Goal: Task Accomplishment & Management: Complete application form

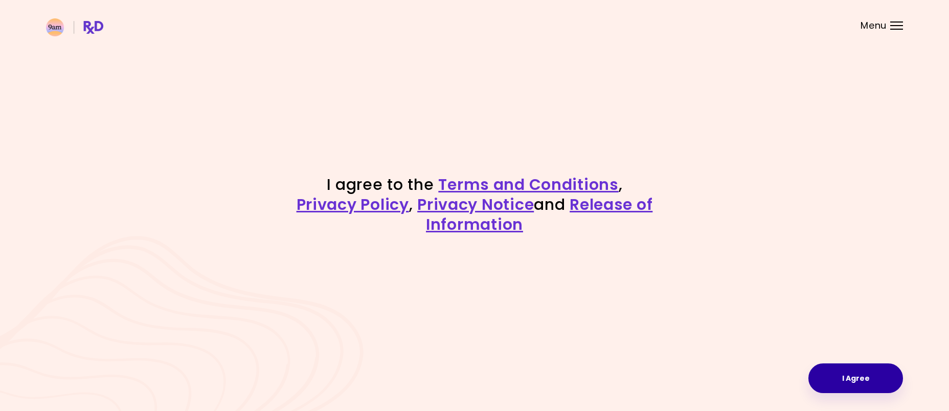
click at [841, 386] on button "I Agree" at bounding box center [855, 378] width 95 height 30
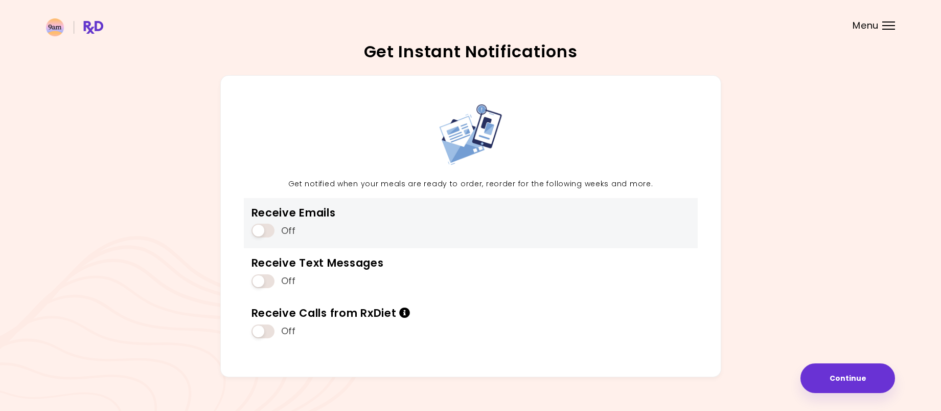
click at [252, 231] on div "Off" at bounding box center [294, 230] width 84 height 19
click at [254, 231] on span at bounding box center [263, 230] width 23 height 14
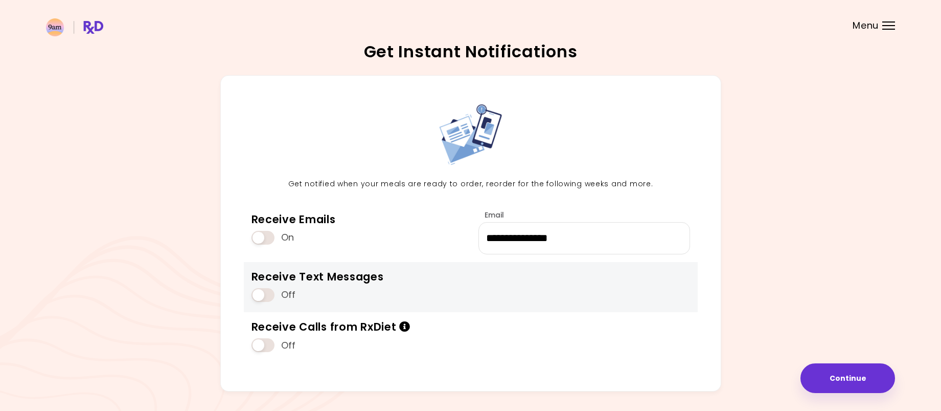
click at [260, 297] on span at bounding box center [263, 295] width 23 height 14
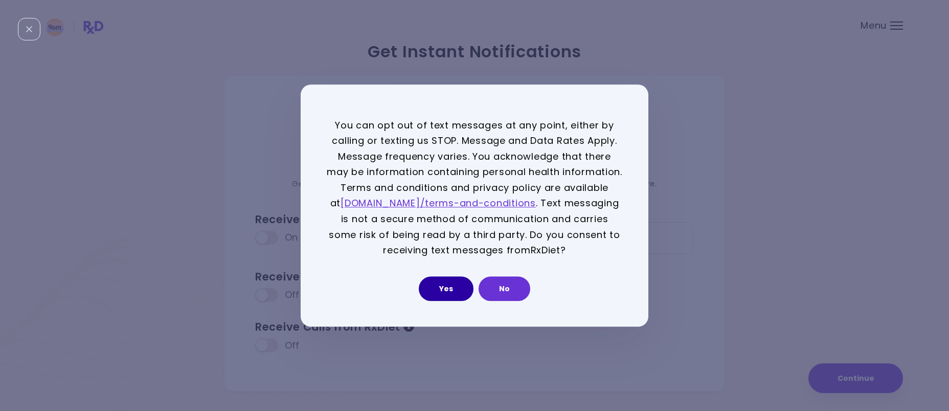
click at [431, 284] on button "Yes" at bounding box center [446, 288] width 55 height 25
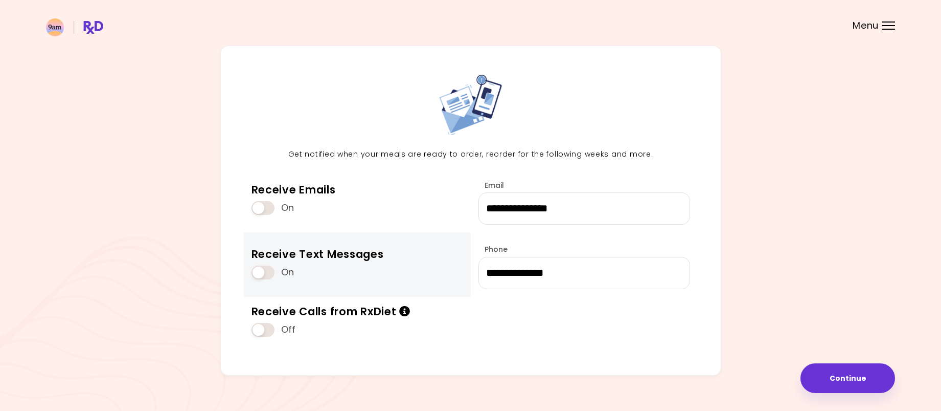
scroll to position [46, 0]
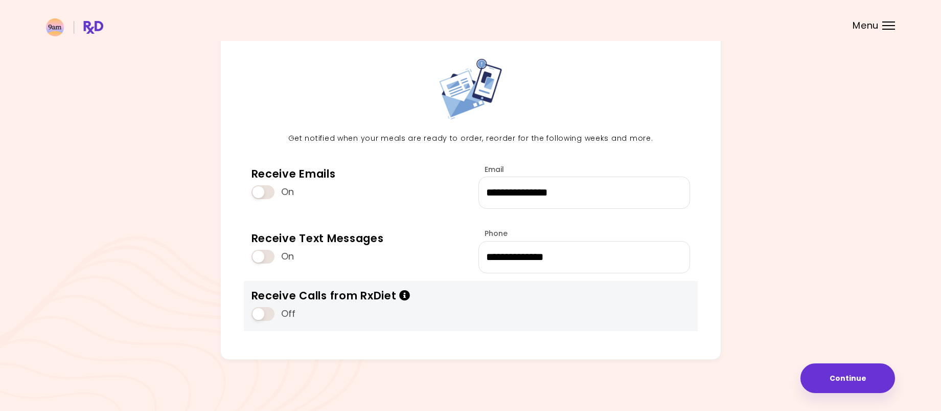
click at [403, 294] on icon "Info" at bounding box center [404, 295] width 11 height 11
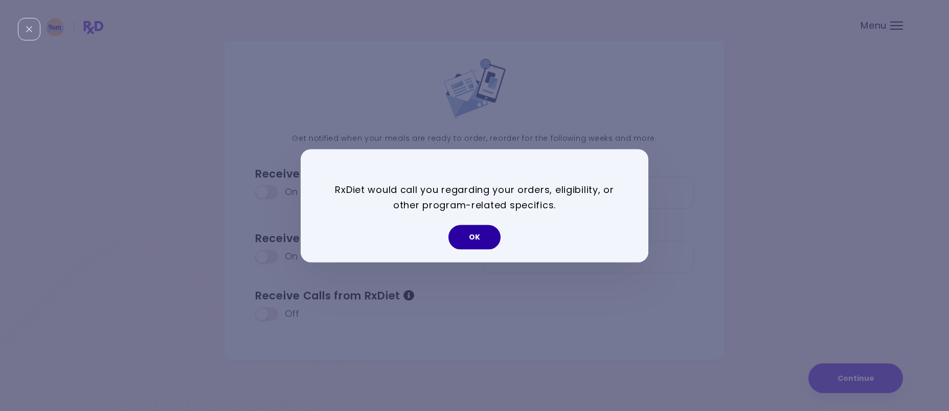
click at [474, 236] on button "OK" at bounding box center [474, 236] width 52 height 25
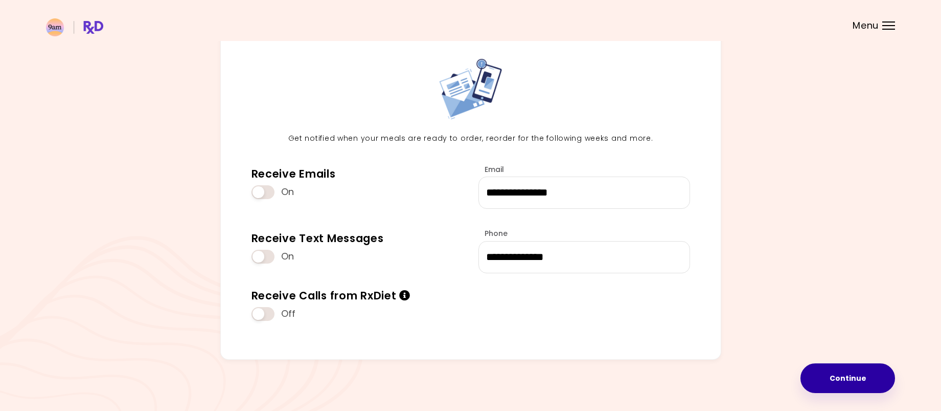
click at [856, 378] on button "Continue" at bounding box center [848, 378] width 95 height 30
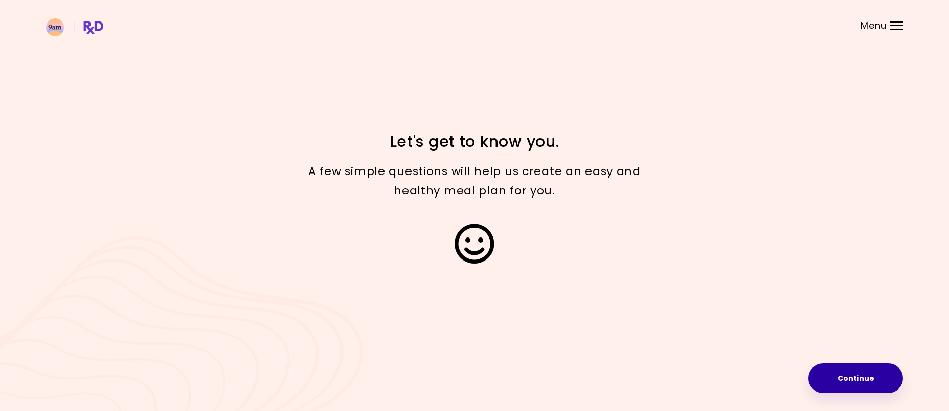
click at [859, 382] on button "Continue" at bounding box center [855, 378] width 95 height 30
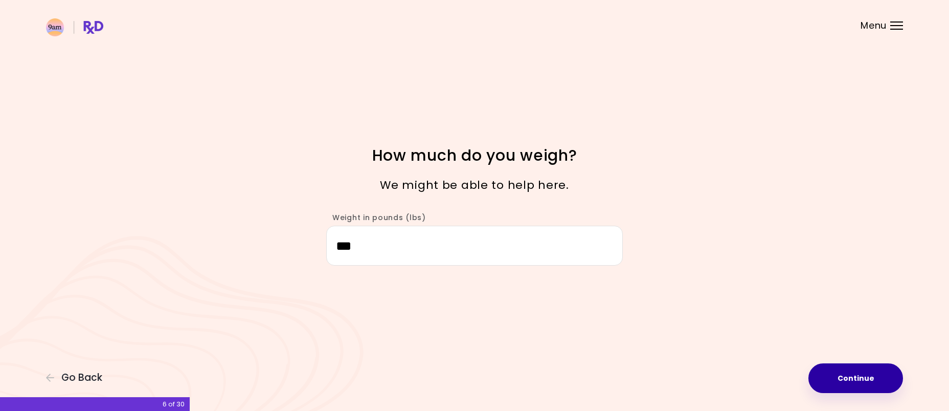
click at [850, 381] on button "Continue" at bounding box center [855, 378] width 95 height 30
select select "****"
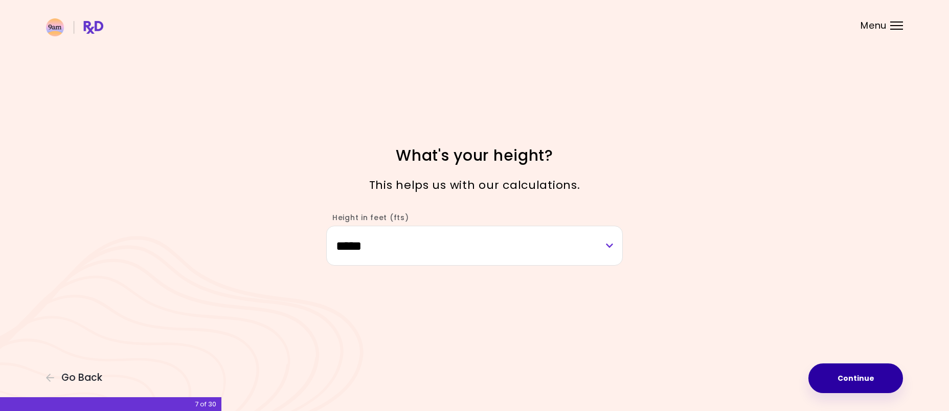
click at [867, 372] on button "Continue" at bounding box center [855, 378] width 95 height 30
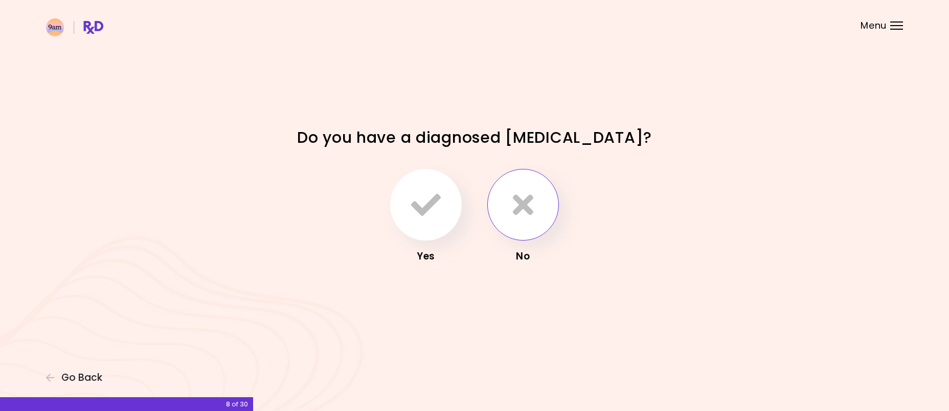
click at [535, 204] on button "button" at bounding box center [523, 205] width 72 height 72
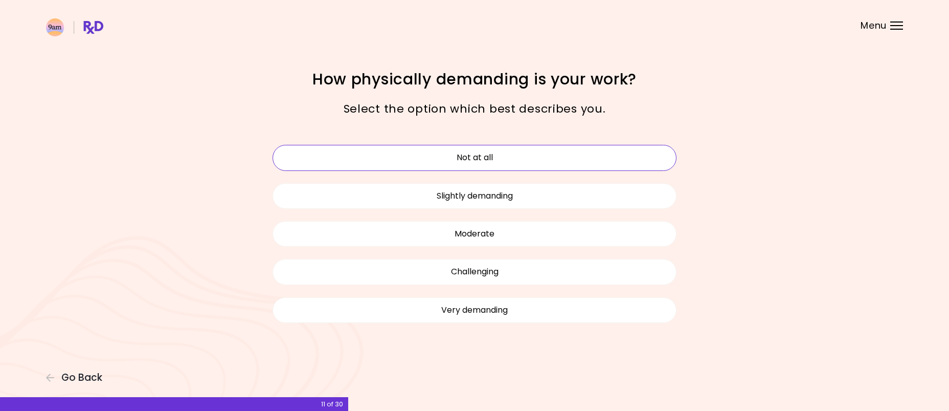
click at [499, 164] on button "Not at all" at bounding box center [475, 158] width 404 height 26
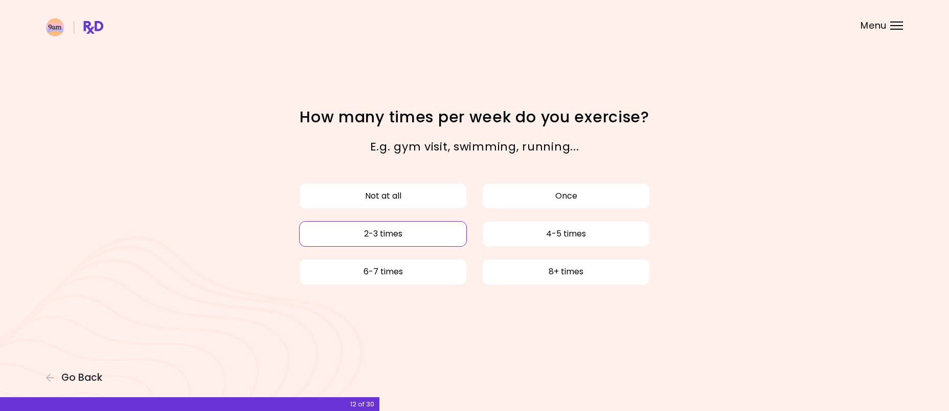
click at [431, 227] on button "2-3 times" at bounding box center [383, 234] width 168 height 26
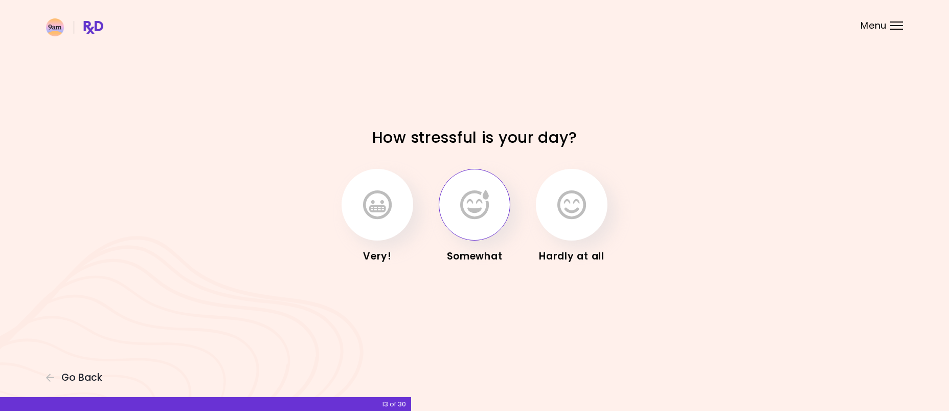
click at [480, 214] on icon "button" at bounding box center [474, 205] width 29 height 30
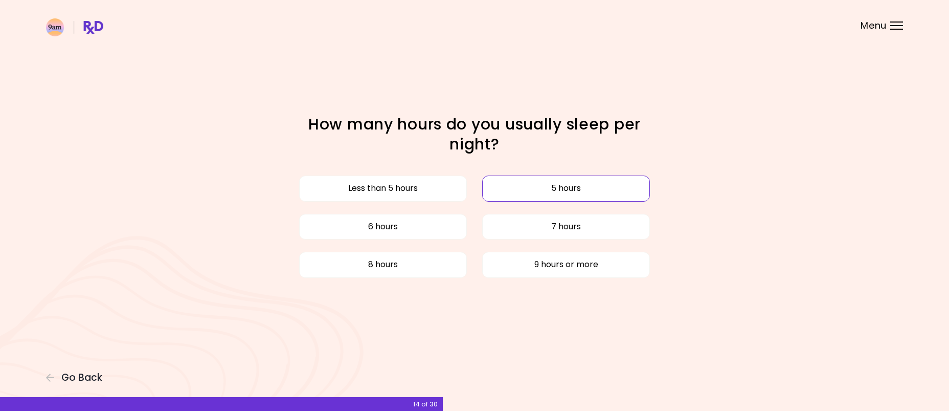
click at [587, 186] on button "5 hours" at bounding box center [566, 188] width 168 height 26
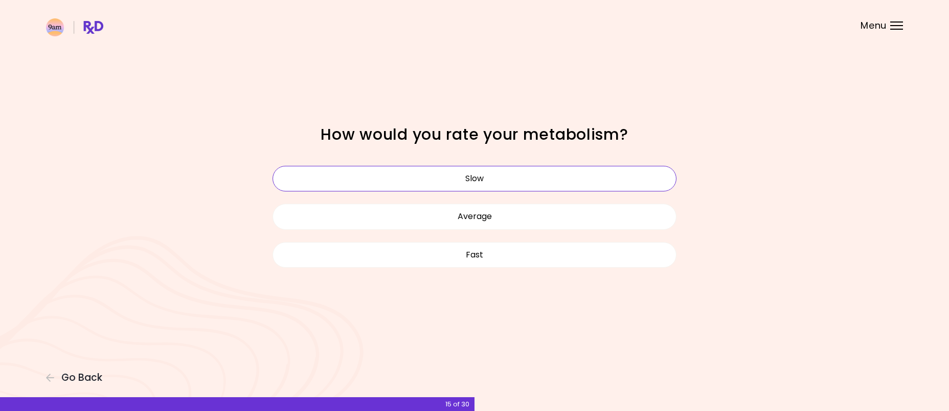
click at [488, 179] on button "Slow" at bounding box center [475, 179] width 404 height 26
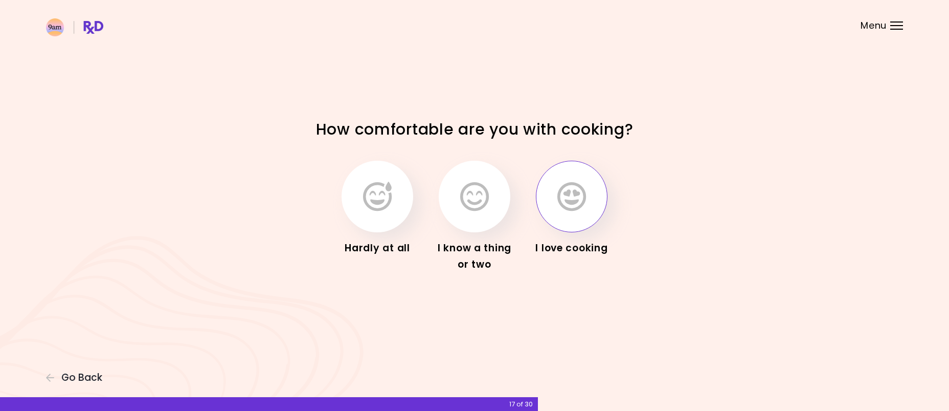
click at [576, 189] on icon "button" at bounding box center [571, 197] width 29 height 30
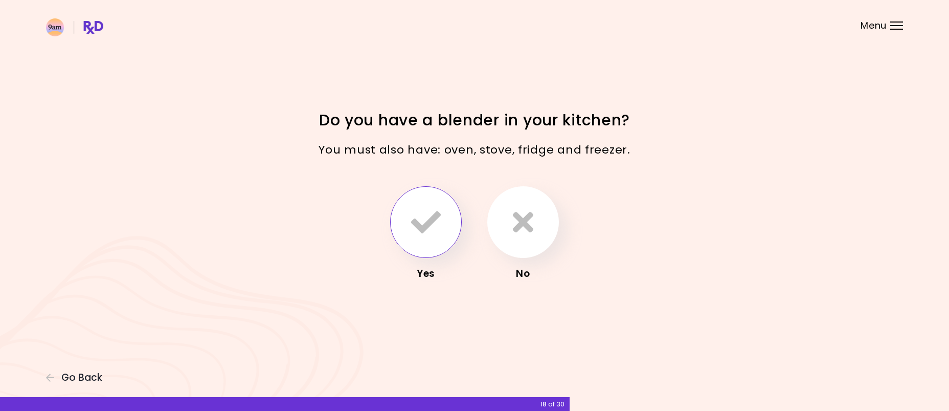
click at [427, 234] on icon "button" at bounding box center [426, 222] width 30 height 30
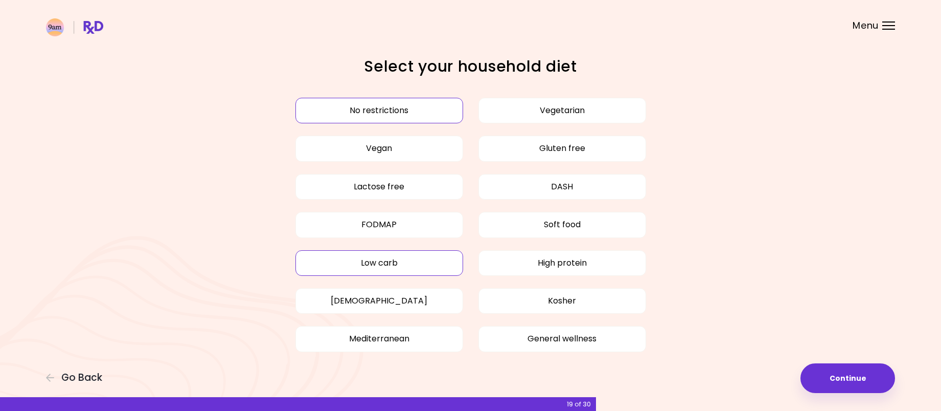
click at [389, 256] on button "Low carb" at bounding box center [380, 263] width 168 height 26
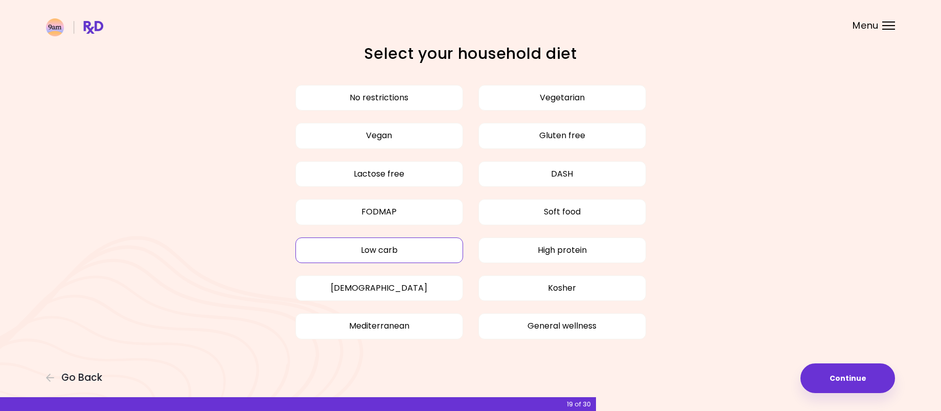
scroll to position [16, 0]
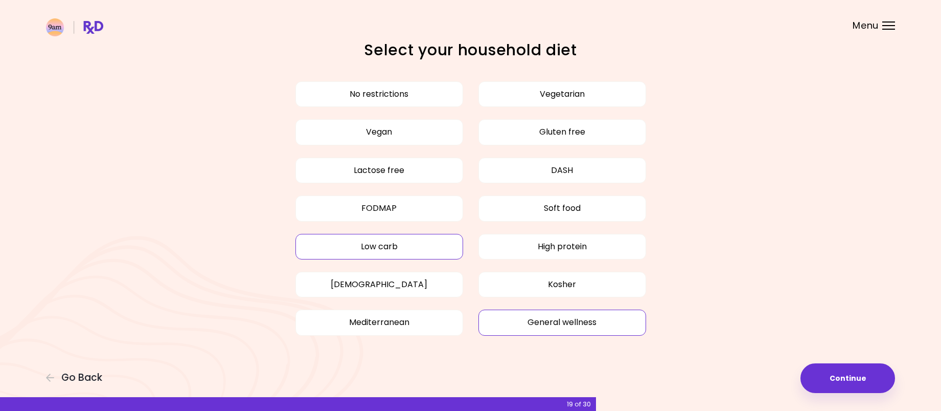
click at [559, 324] on button "General wellness" at bounding box center [563, 322] width 168 height 26
click at [845, 376] on button "Continue" at bounding box center [848, 378] width 95 height 30
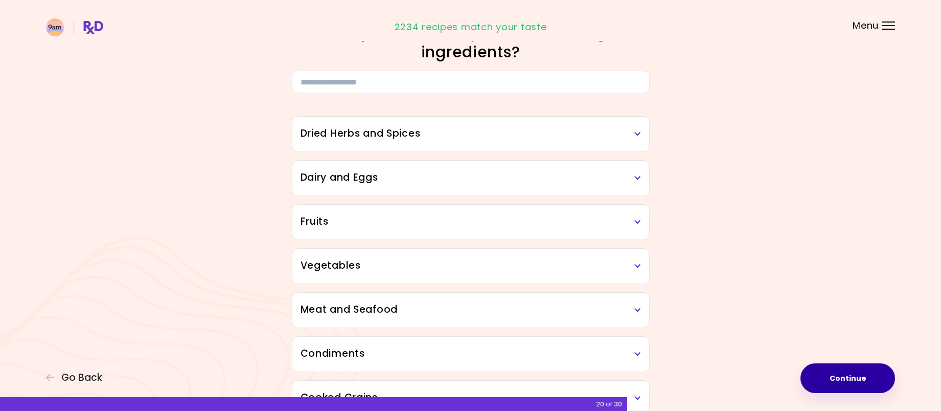
scroll to position [51, 0]
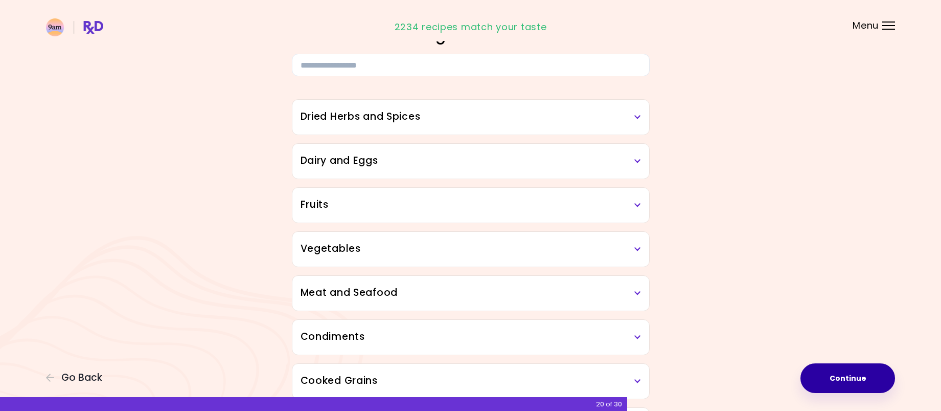
click at [610, 126] on div "Dried Herbs and Spices" at bounding box center [471, 117] width 357 height 35
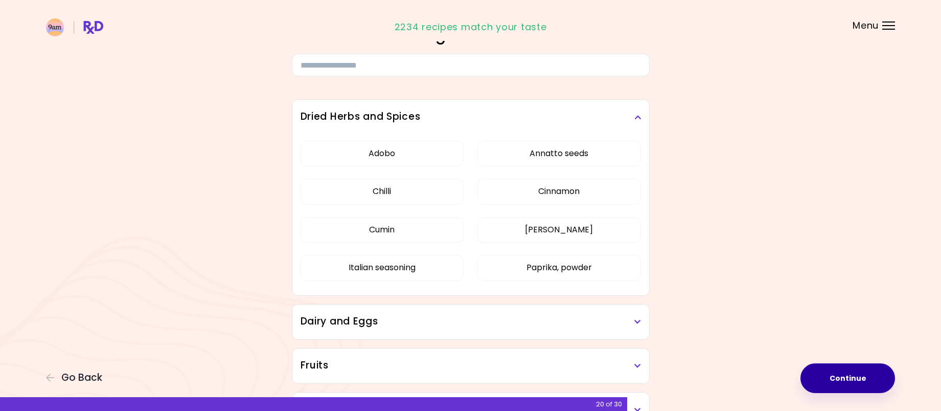
click at [636, 116] on icon at bounding box center [638, 117] width 7 height 7
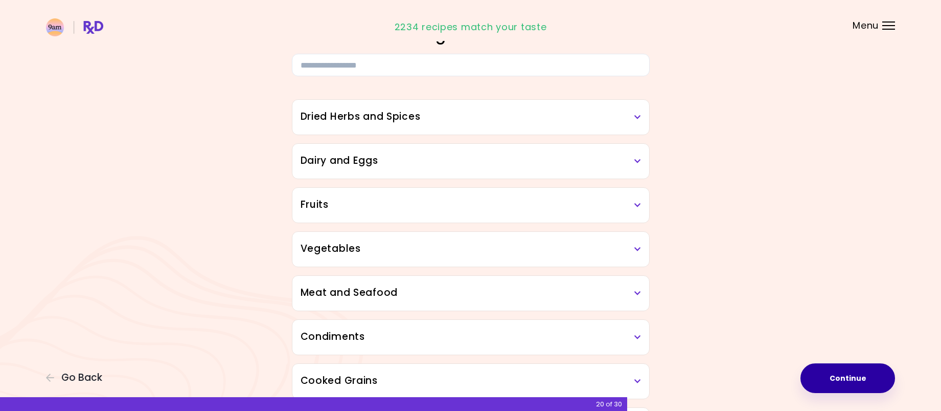
scroll to position [102, 0]
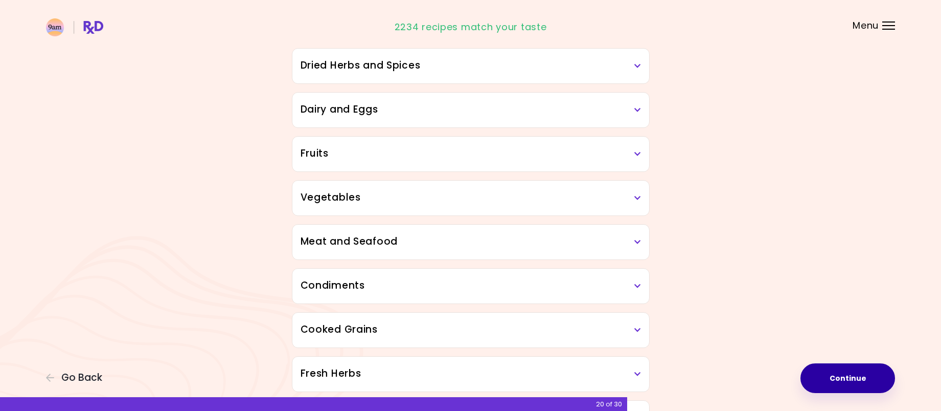
click at [636, 116] on h3 "Dairy and Eggs" at bounding box center [471, 109] width 341 height 15
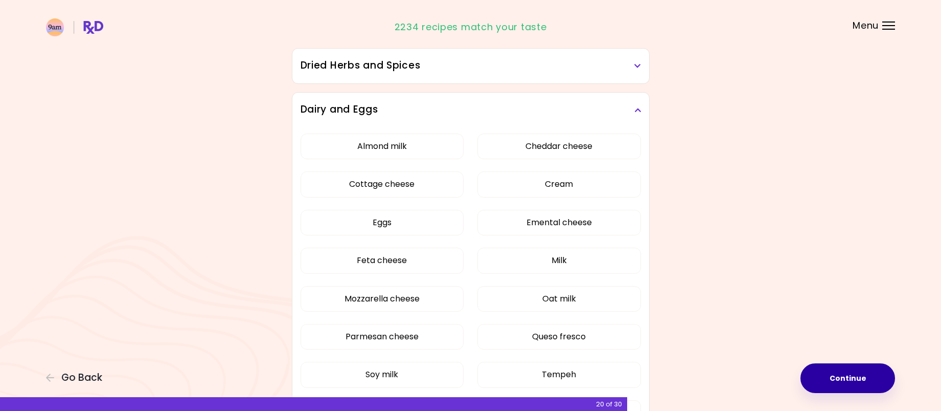
scroll to position [153, 0]
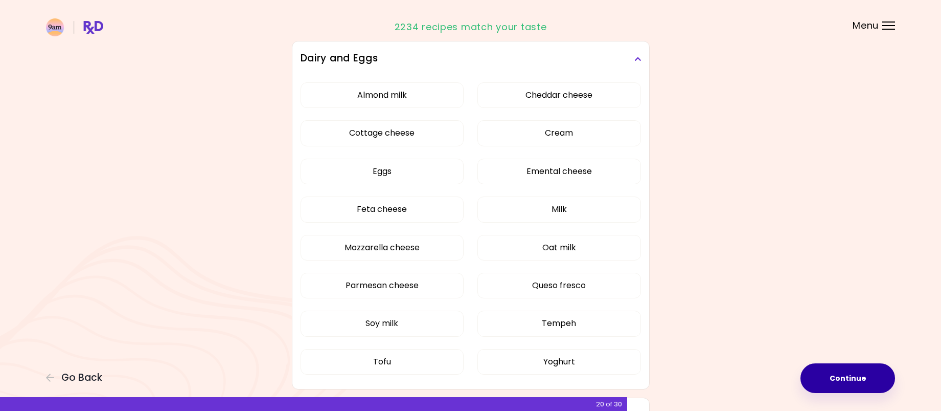
click at [640, 57] on icon at bounding box center [638, 58] width 7 height 7
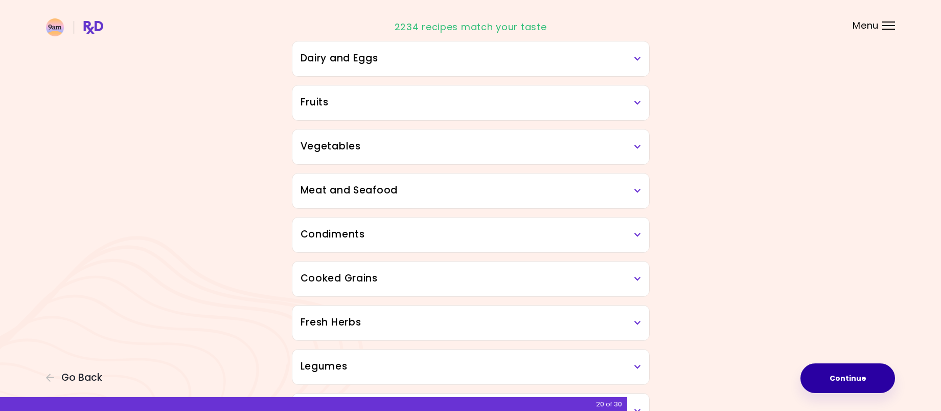
scroll to position [205, 0]
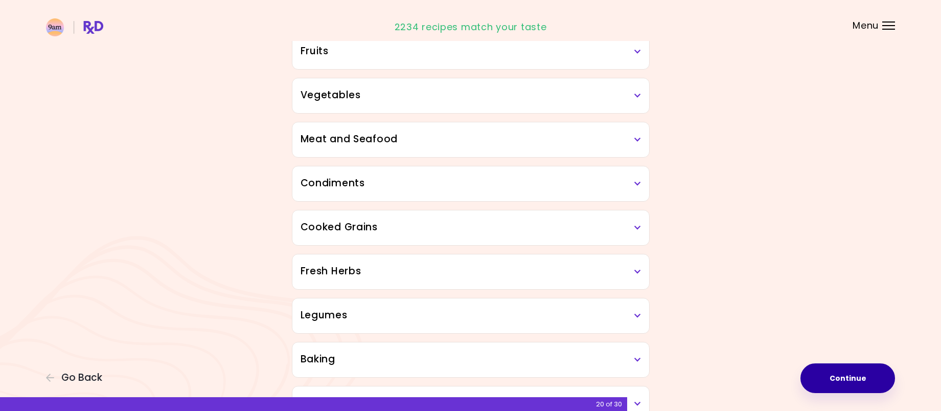
click at [614, 134] on h3 "Meat and Seafood" at bounding box center [471, 139] width 341 height 15
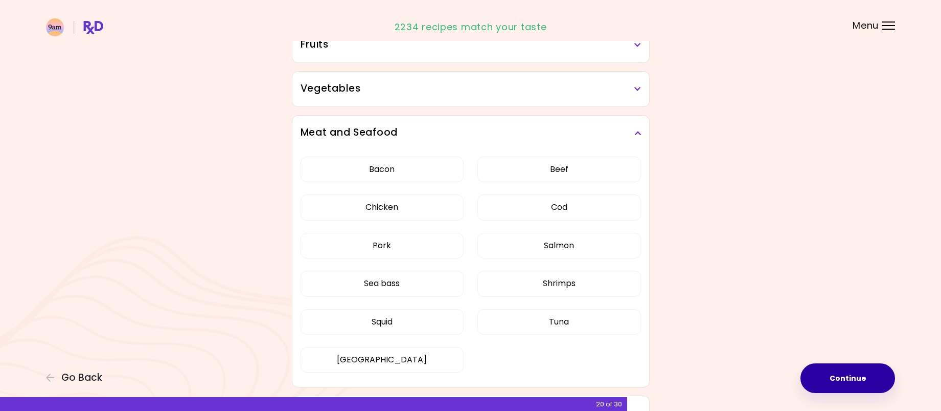
scroll to position [256, 0]
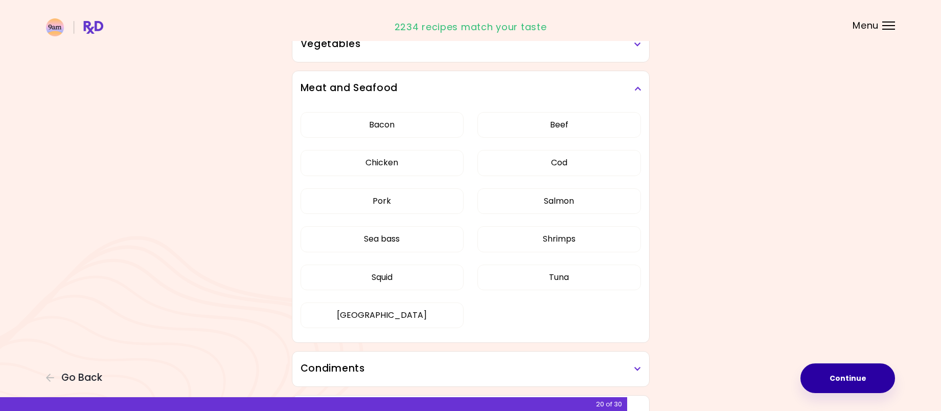
click at [640, 85] on icon at bounding box center [638, 88] width 7 height 7
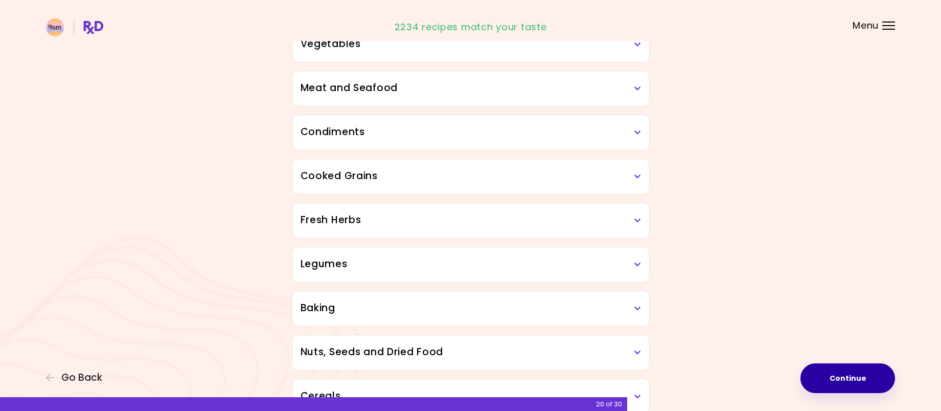
click at [590, 134] on h3 "Condiments" at bounding box center [471, 132] width 341 height 15
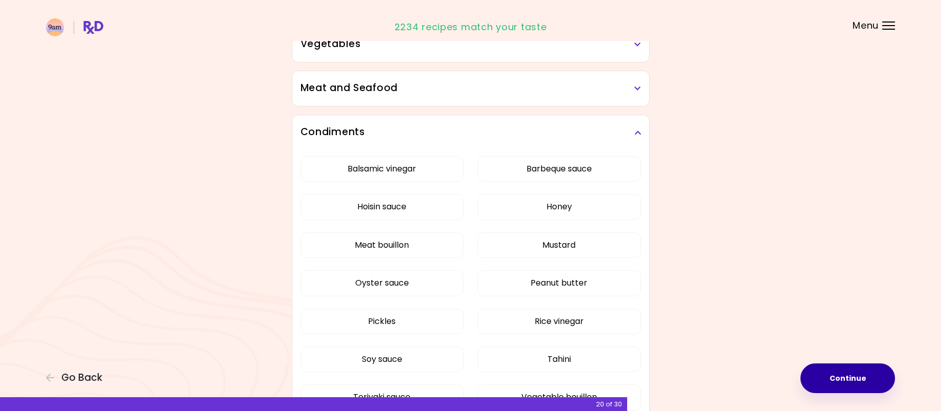
click at [590, 134] on h3 "Condiments" at bounding box center [471, 132] width 341 height 15
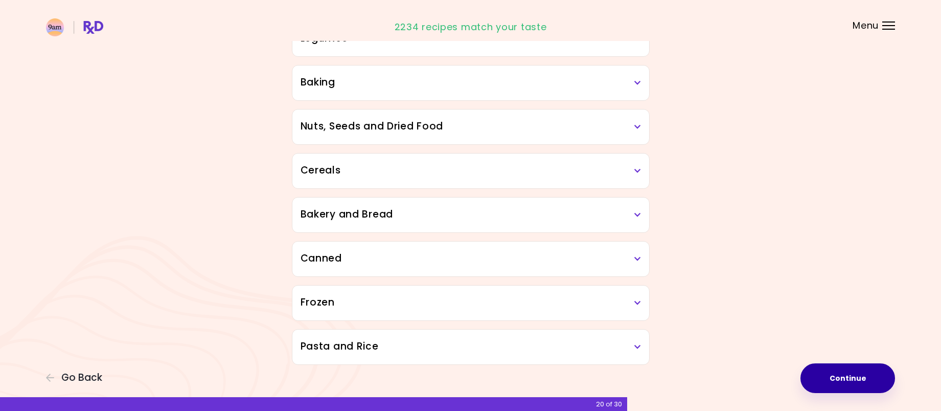
scroll to position [491, 0]
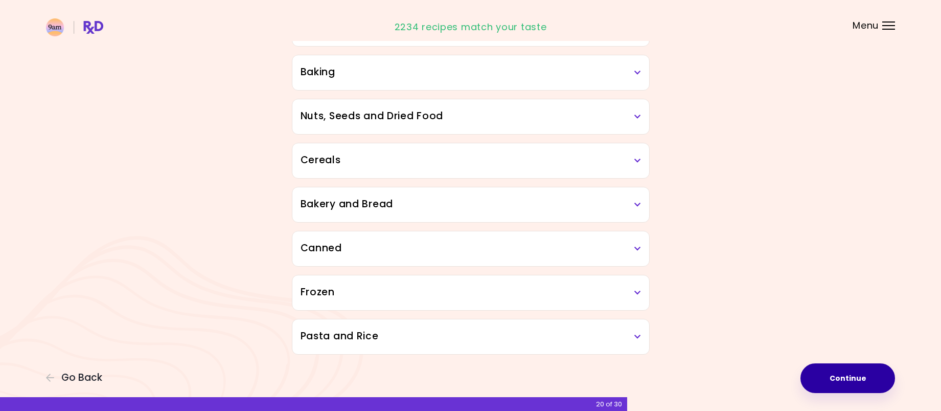
click at [820, 380] on button "Continue" at bounding box center [848, 378] width 95 height 30
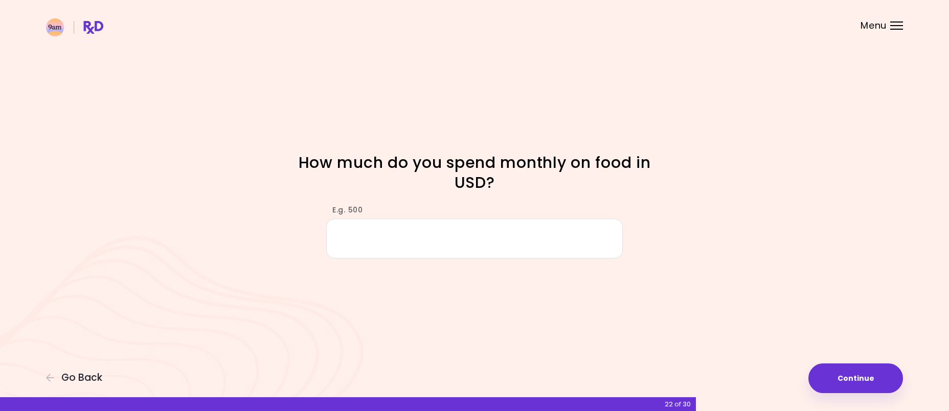
type input "*"
type input "***"
click at [845, 380] on button "Continue" at bounding box center [855, 378] width 95 height 30
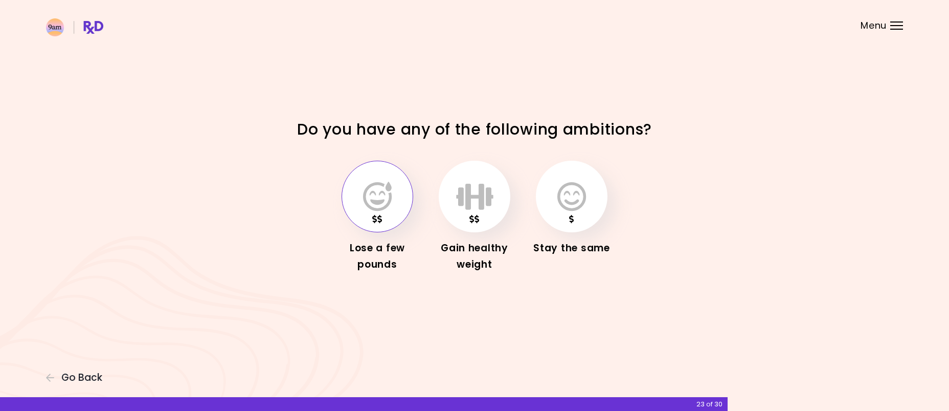
click at [402, 206] on button "button" at bounding box center [378, 197] width 72 height 72
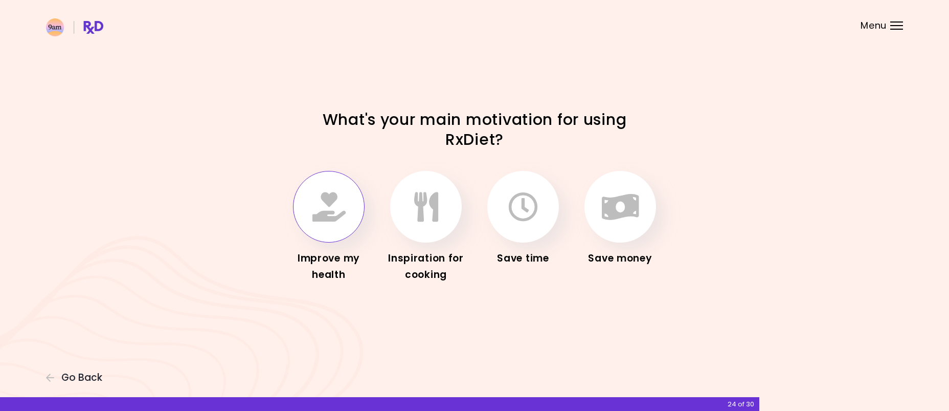
click at [328, 213] on icon "button" at bounding box center [328, 207] width 33 height 30
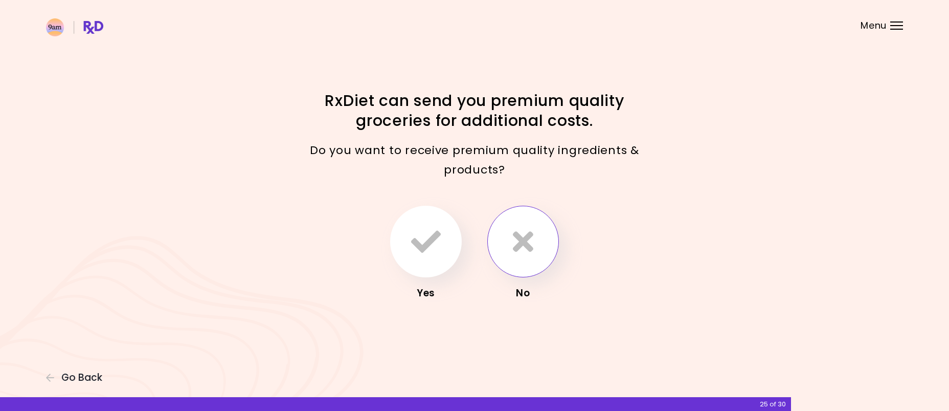
click at [516, 242] on icon "button" at bounding box center [523, 242] width 20 height 30
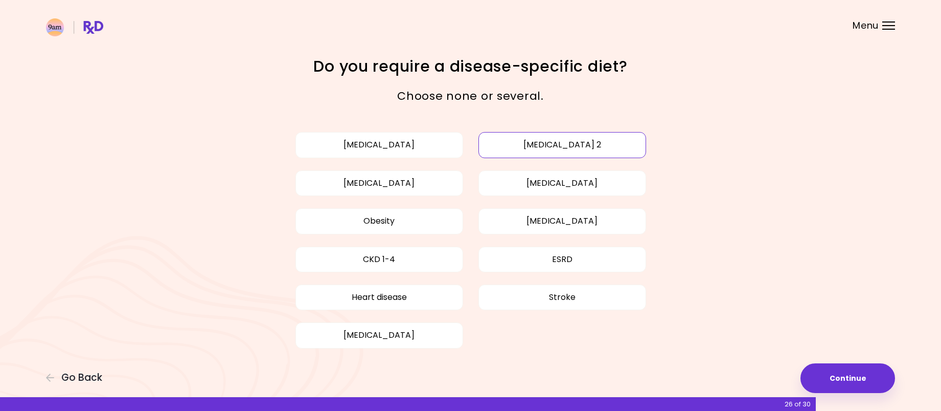
click at [504, 144] on button "[MEDICAL_DATA] 2" at bounding box center [563, 145] width 168 height 26
click at [504, 192] on button "[MEDICAL_DATA]" at bounding box center [563, 183] width 168 height 26
click at [390, 219] on button "Obesity" at bounding box center [380, 221] width 168 height 26
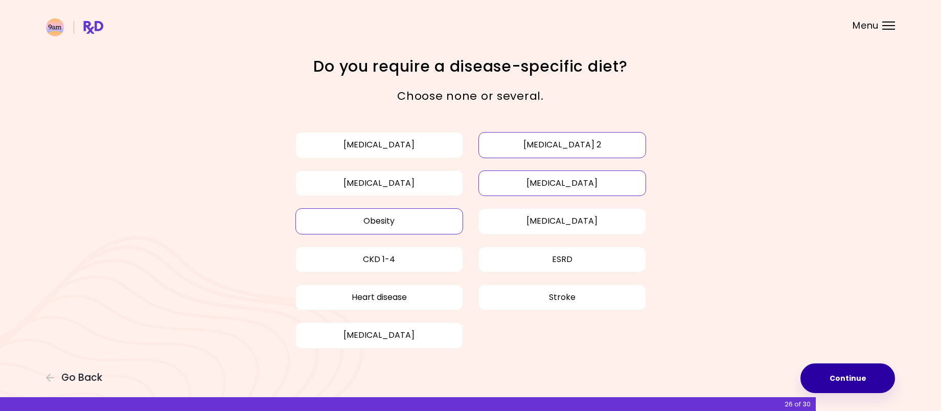
click at [835, 375] on button "Continue" at bounding box center [848, 378] width 95 height 30
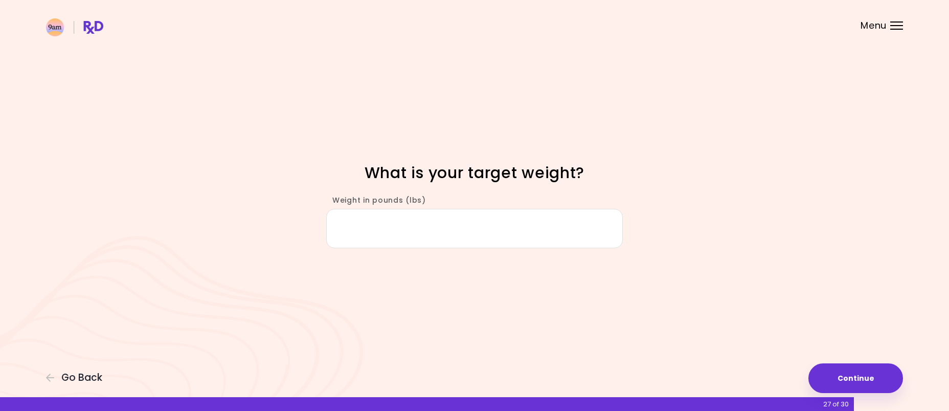
click at [403, 232] on input "Weight in pounds (lbs)" at bounding box center [474, 228] width 297 height 39
type input "***"
click at [859, 380] on button "Continue" at bounding box center [855, 378] width 95 height 30
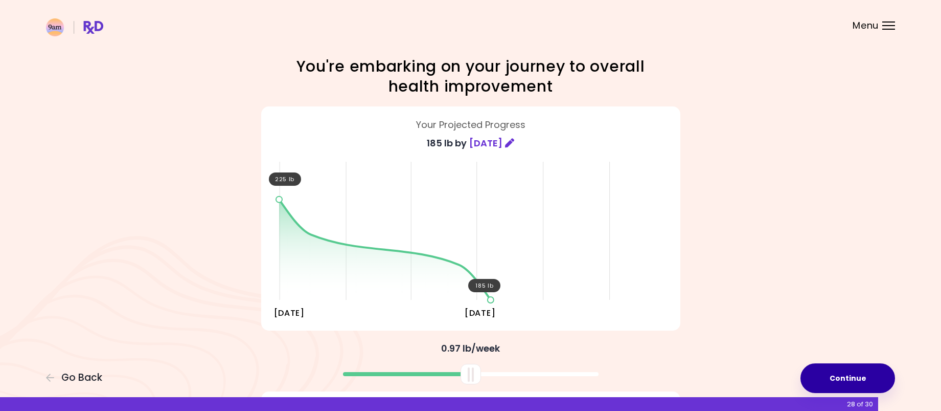
click at [855, 377] on button "Continue" at bounding box center [848, 378] width 95 height 30
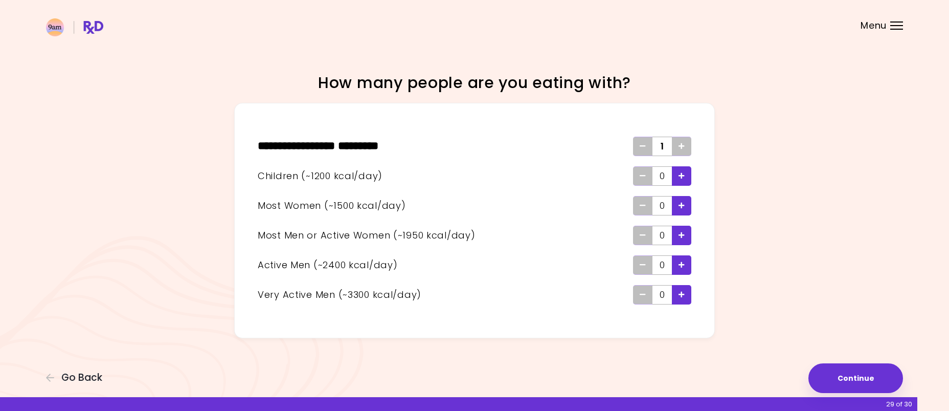
click at [683, 267] on icon "Add - Active Man" at bounding box center [682, 264] width 6 height 7
click at [865, 385] on button "Continue" at bounding box center [855, 378] width 95 height 30
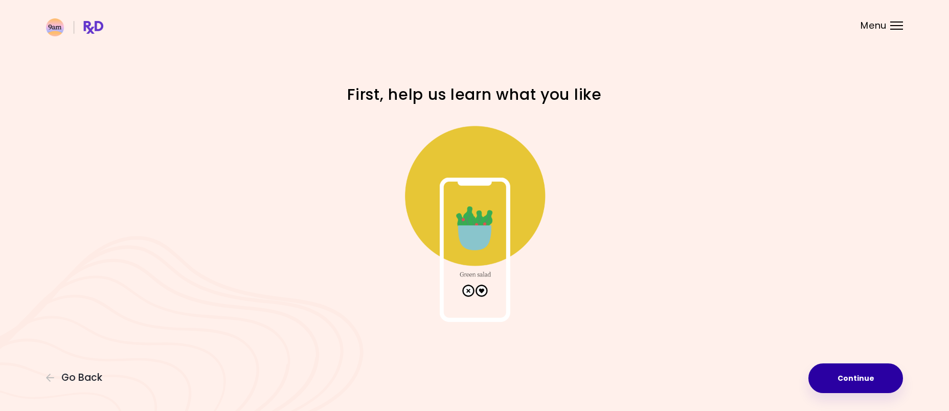
click at [850, 377] on button "Continue" at bounding box center [855, 378] width 95 height 30
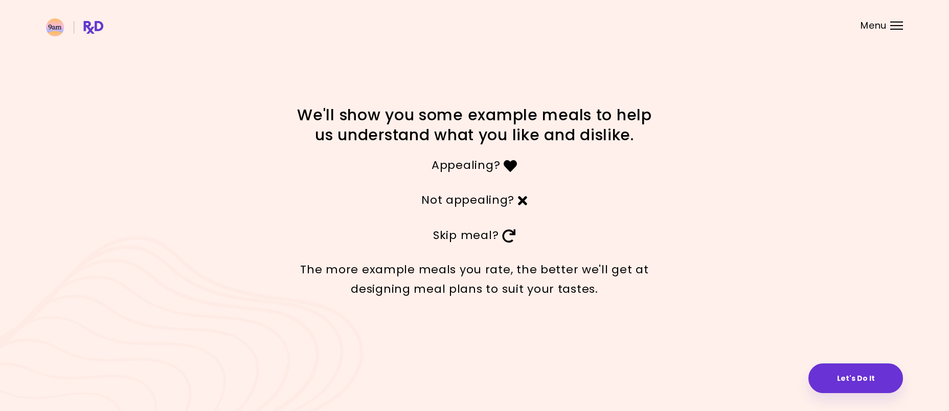
click at [850, 377] on button "Let's Do It" at bounding box center [855, 378] width 95 height 30
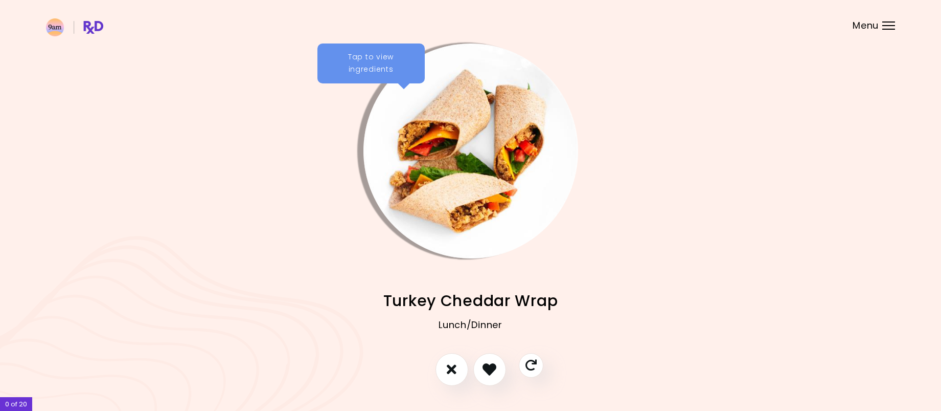
click at [373, 69] on div "Tap to view ingredients" at bounding box center [371, 63] width 107 height 40
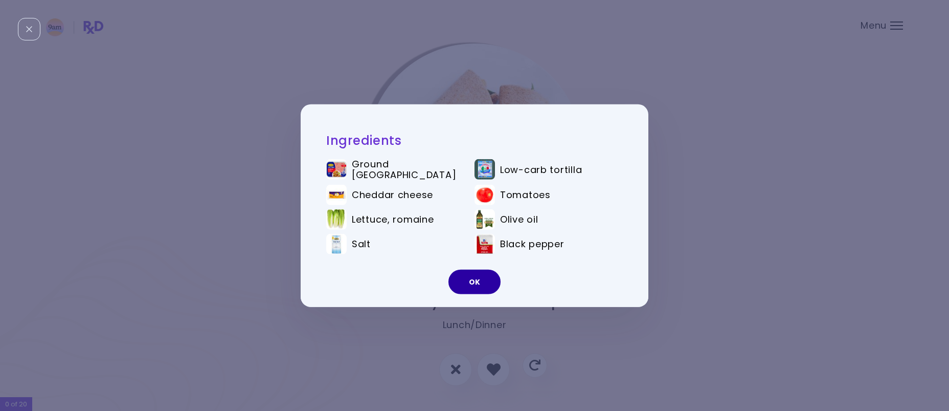
click at [478, 284] on button "OK" at bounding box center [474, 281] width 52 height 25
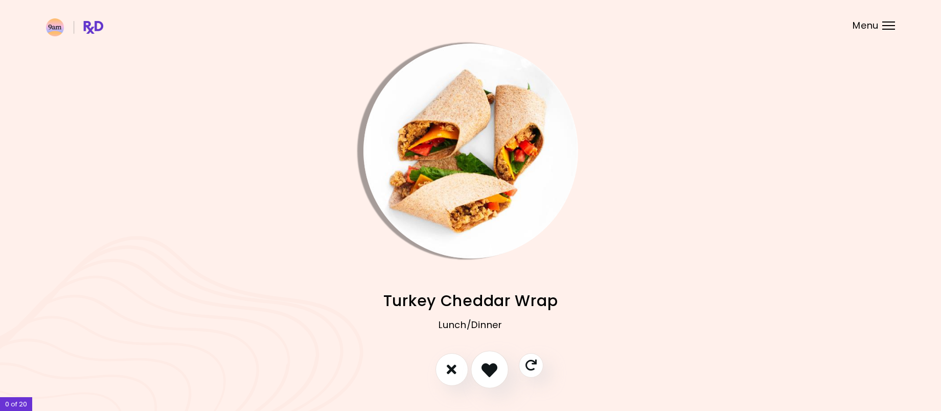
click at [494, 371] on icon "I like this recipe" at bounding box center [490, 369] width 16 height 16
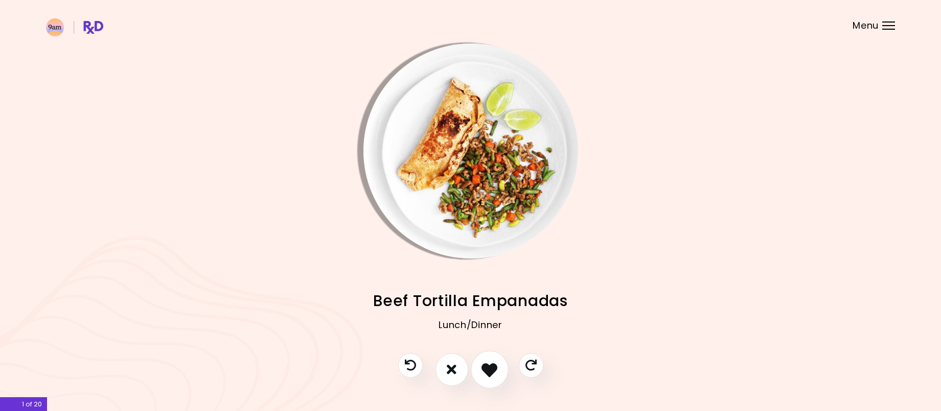
click at [494, 370] on icon "I like this recipe" at bounding box center [490, 369] width 16 height 16
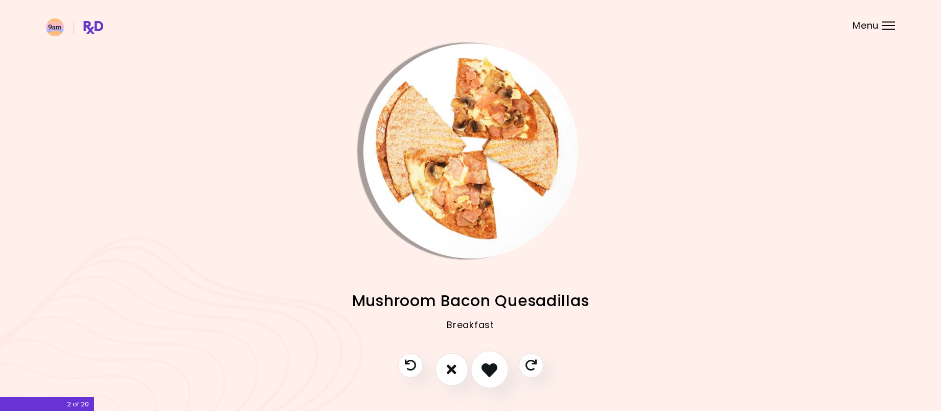
click at [494, 370] on icon "I like this recipe" at bounding box center [490, 369] width 16 height 16
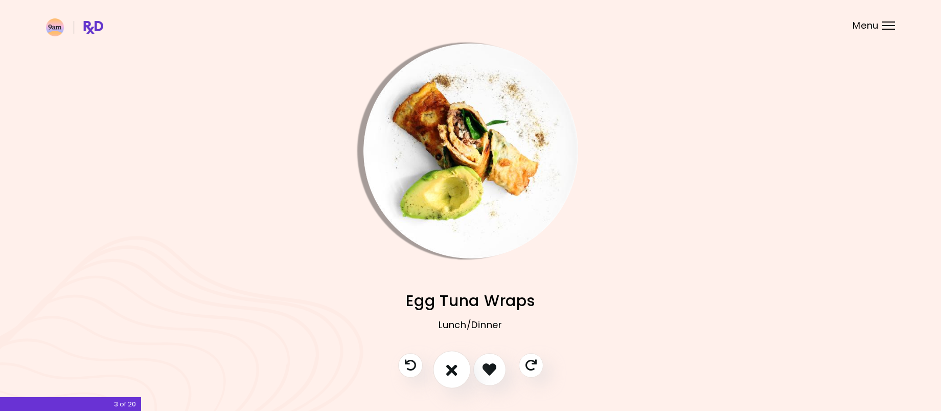
click at [455, 372] on icon "I don't like this recipe" at bounding box center [451, 369] width 11 height 16
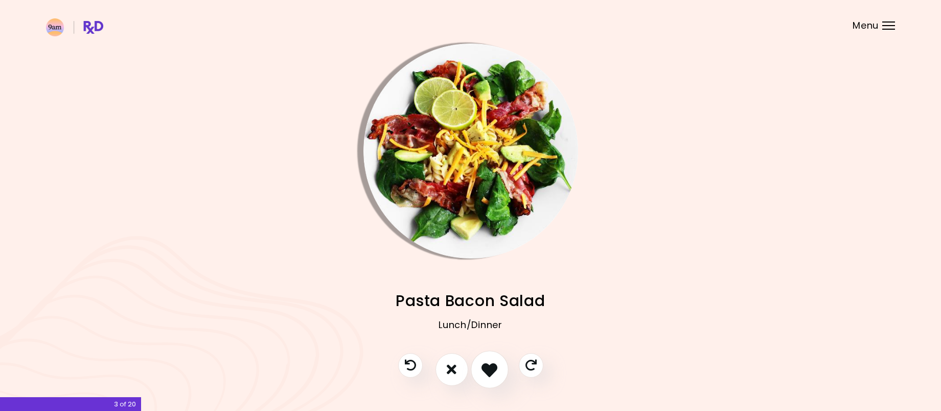
click at [494, 367] on icon "I like this recipe" at bounding box center [490, 369] width 16 height 16
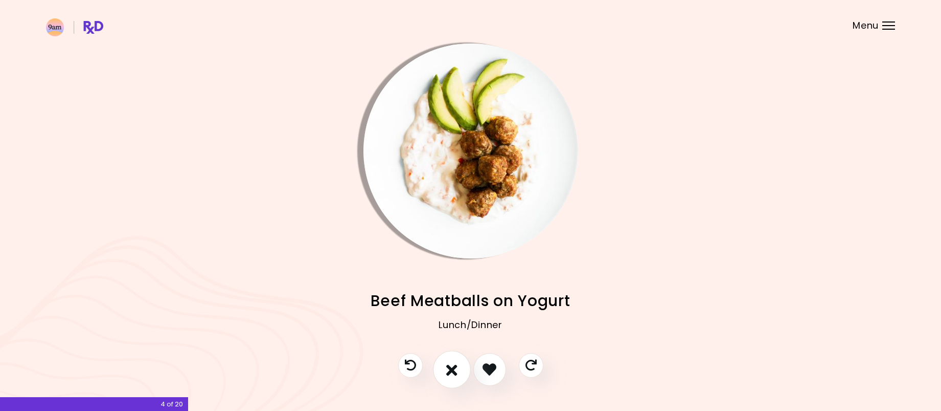
click at [460, 370] on button "I don't like this recipe" at bounding box center [452, 369] width 38 height 38
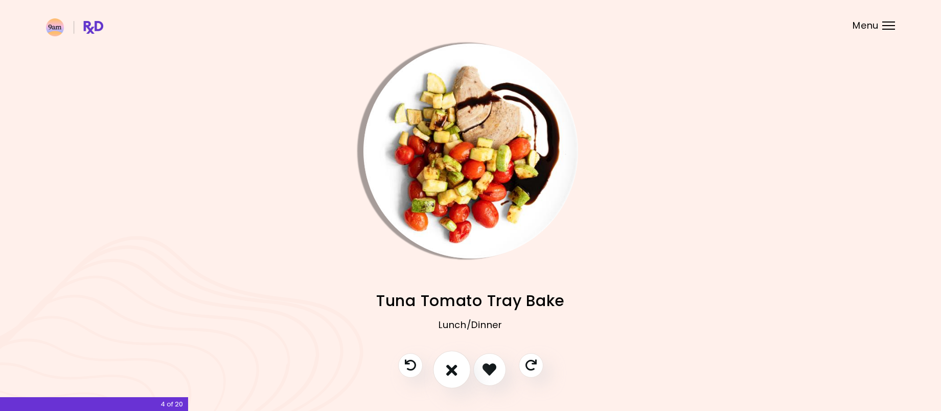
click at [460, 370] on button "I don't like this recipe" at bounding box center [452, 369] width 38 height 38
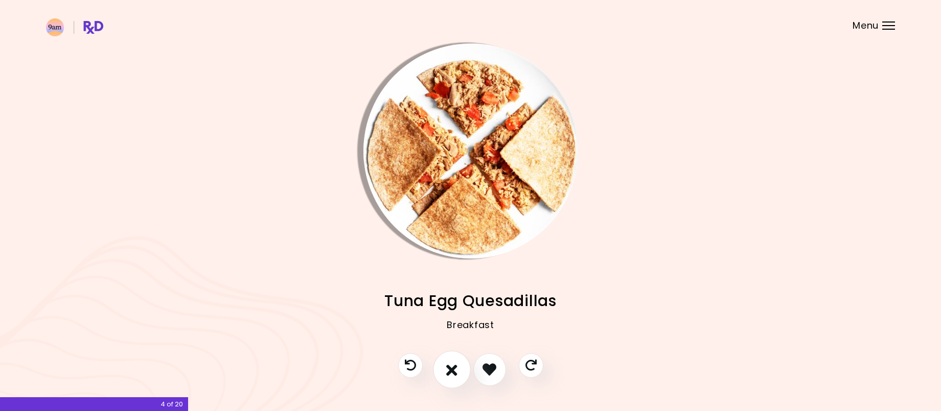
click at [458, 368] on button "I don't like this recipe" at bounding box center [452, 369] width 38 height 38
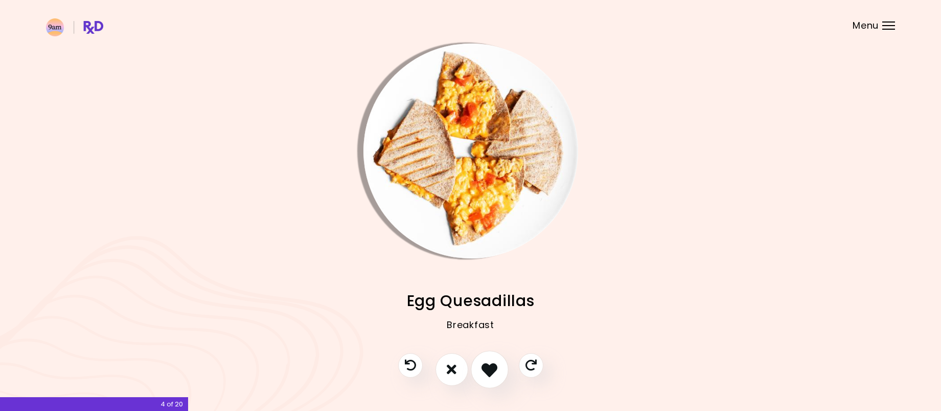
click at [498, 369] on icon "I like this recipe" at bounding box center [490, 369] width 16 height 16
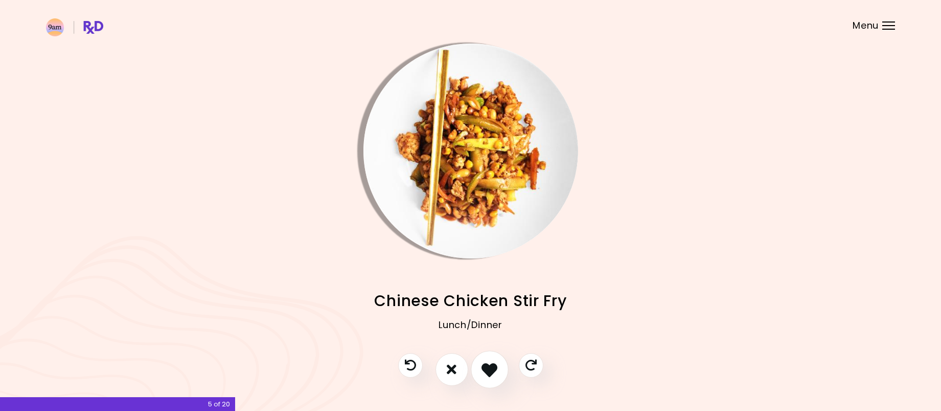
click at [499, 368] on button "I like this recipe" at bounding box center [490, 369] width 38 height 38
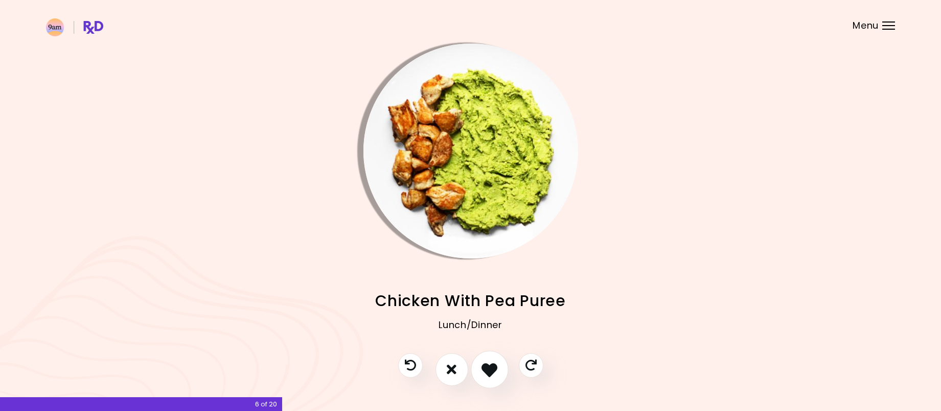
click at [499, 368] on button "I like this recipe" at bounding box center [490, 369] width 38 height 38
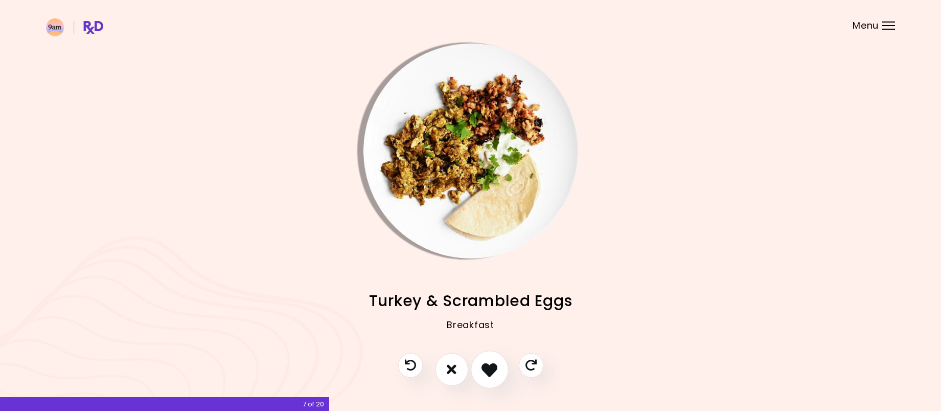
click at [499, 368] on button "I like this recipe" at bounding box center [490, 369] width 38 height 38
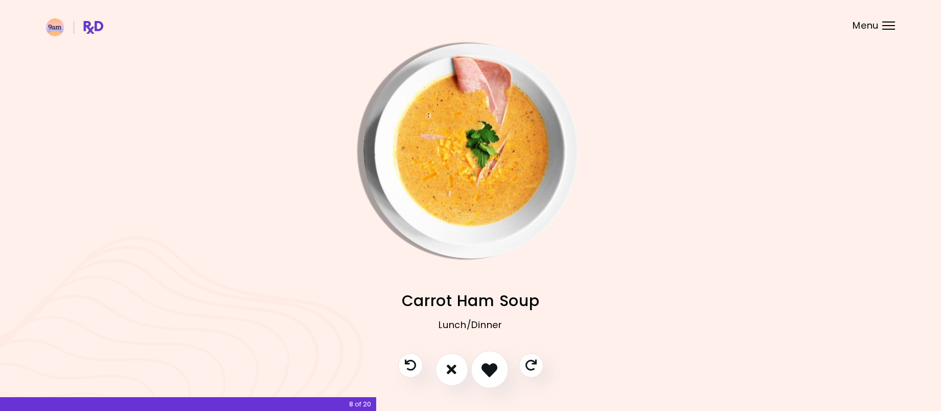
click at [497, 368] on icon "I like this recipe" at bounding box center [490, 369] width 16 height 16
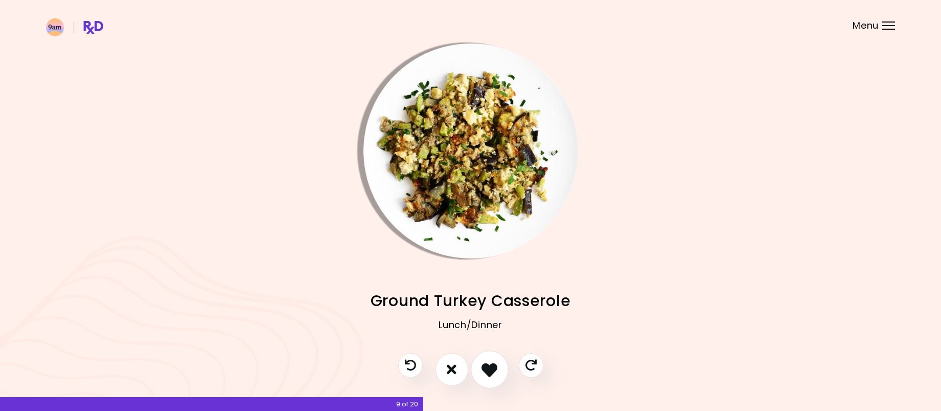
click at [497, 368] on icon "I like this recipe" at bounding box center [490, 369] width 16 height 16
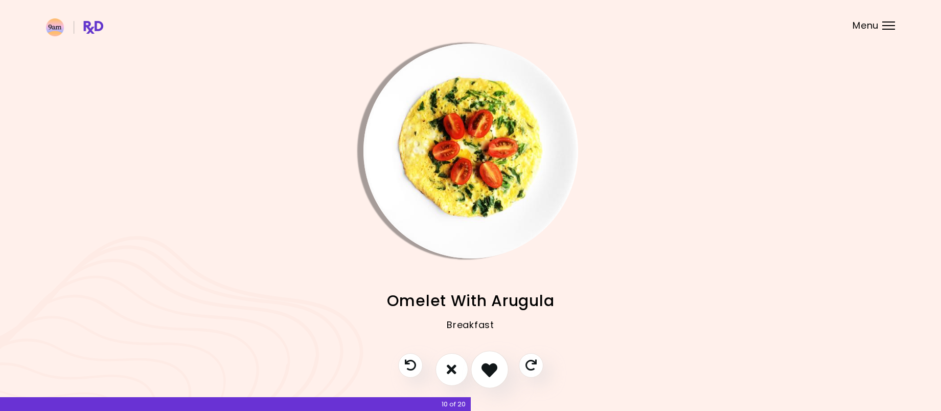
click at [497, 368] on icon "I like this recipe" at bounding box center [490, 369] width 16 height 16
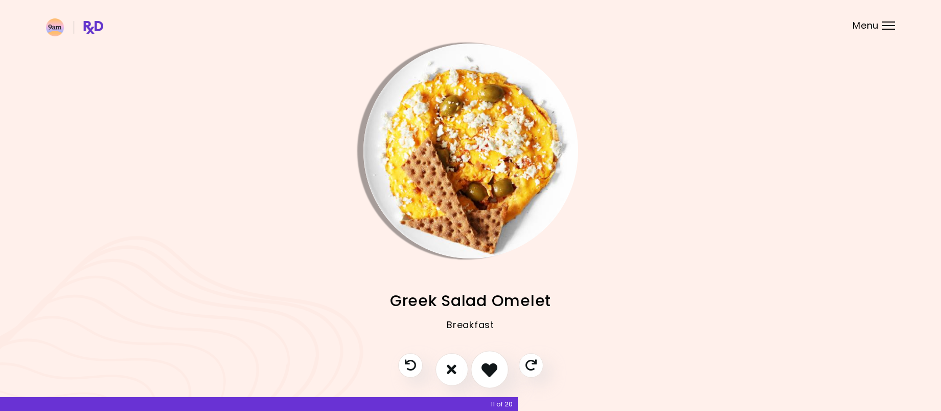
click at [497, 368] on icon "I like this recipe" at bounding box center [490, 369] width 16 height 16
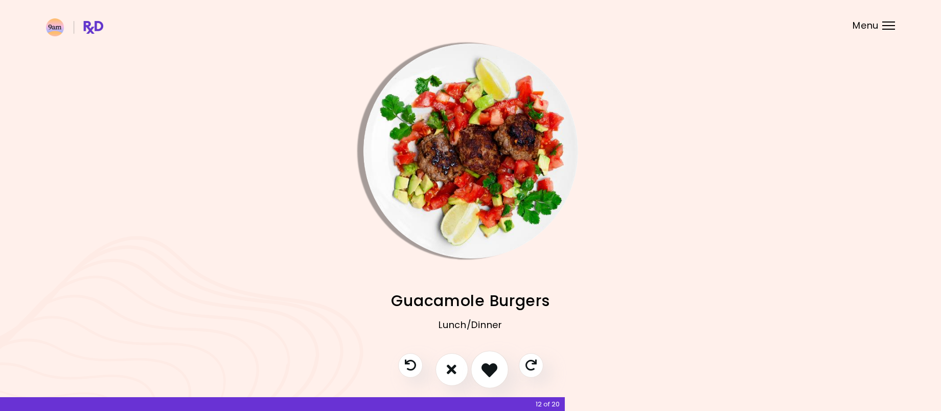
click at [497, 368] on icon "I like this recipe" at bounding box center [490, 369] width 16 height 16
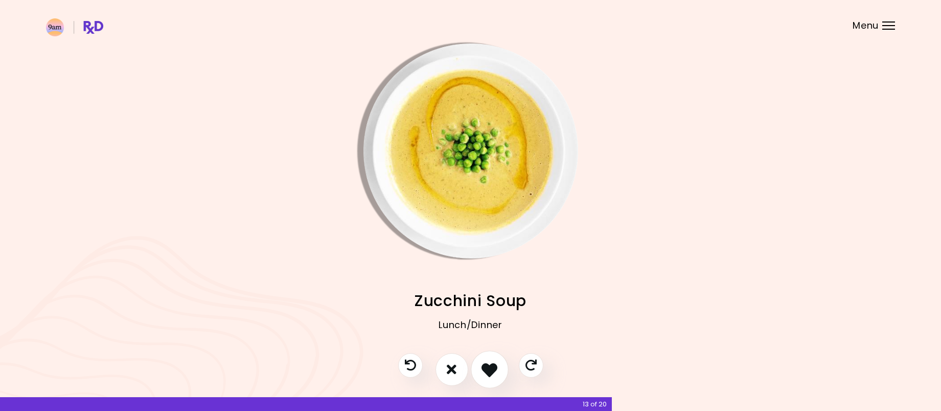
click at [497, 368] on icon "I like this recipe" at bounding box center [490, 369] width 16 height 16
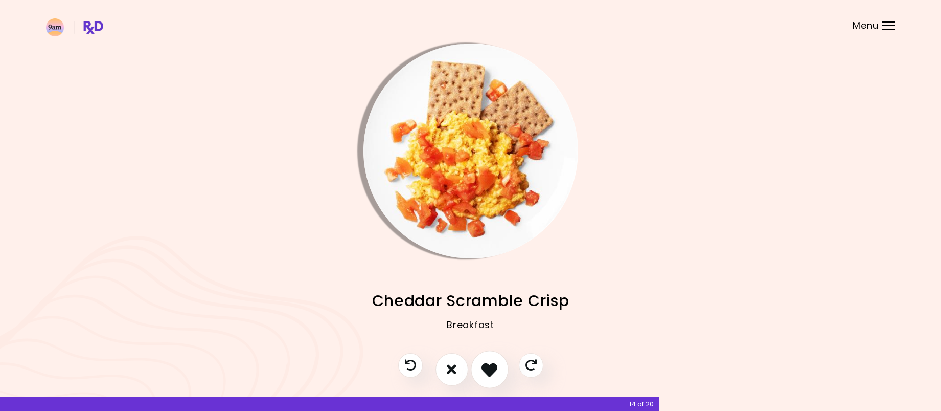
click at [497, 368] on icon "I like this recipe" at bounding box center [490, 369] width 16 height 16
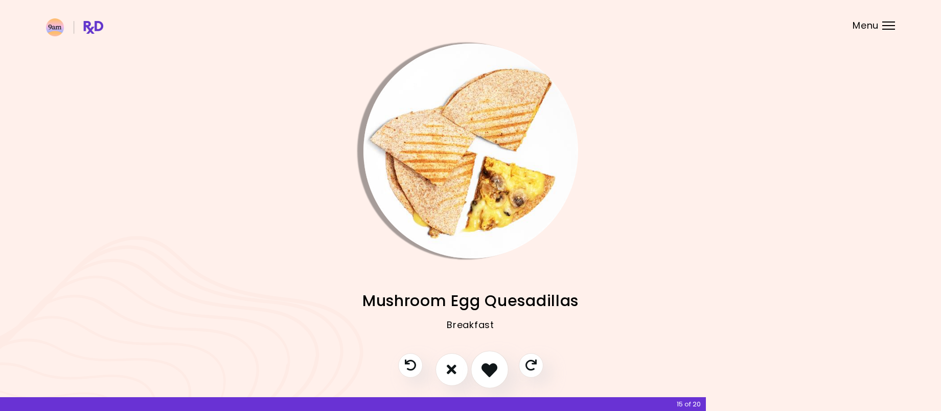
click at [497, 368] on icon "I like this recipe" at bounding box center [490, 369] width 16 height 16
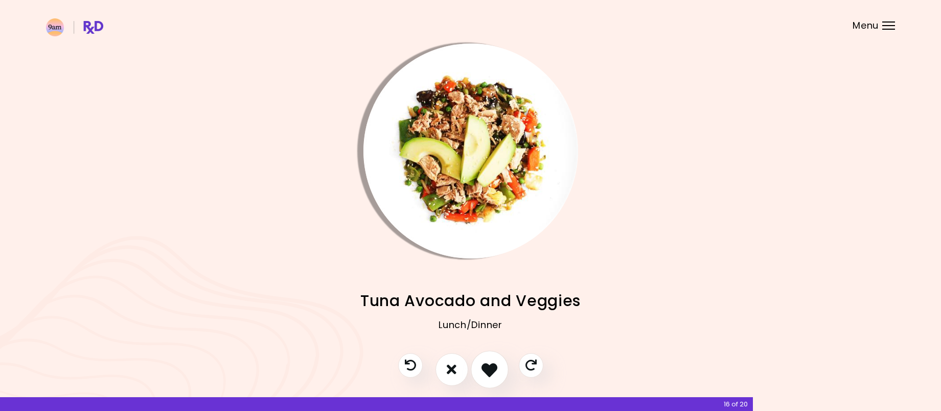
click at [497, 368] on icon "I like this recipe" at bounding box center [490, 369] width 16 height 16
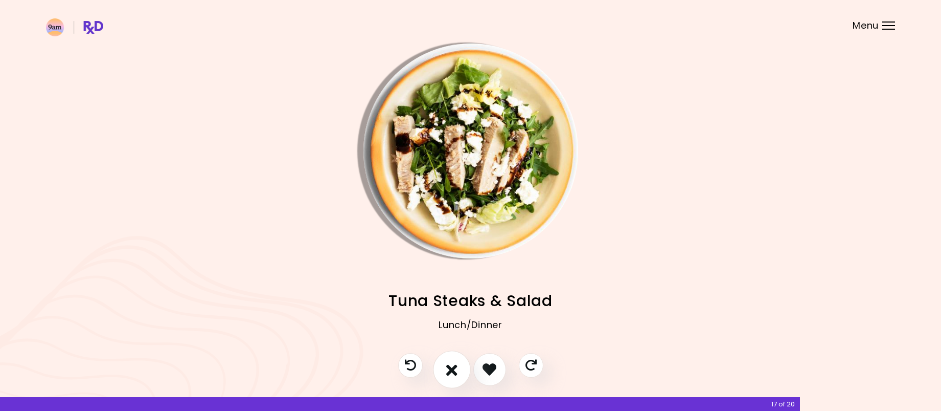
click at [465, 372] on button "I don't like this recipe" at bounding box center [452, 369] width 38 height 38
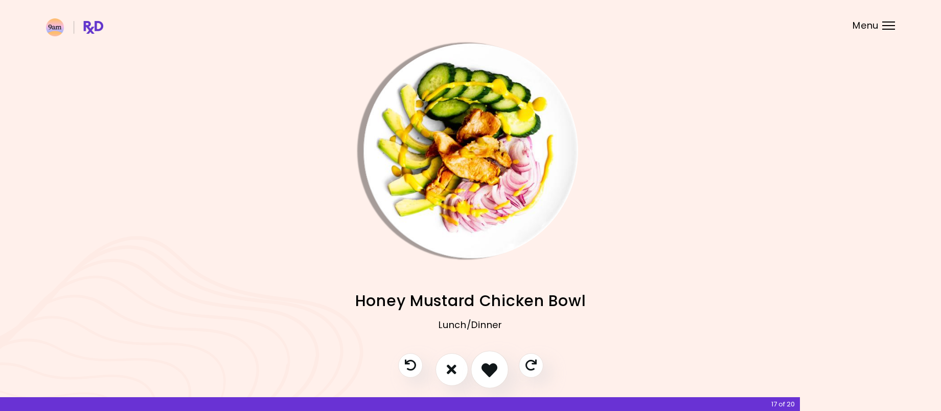
click at [493, 371] on icon "I like this recipe" at bounding box center [490, 369] width 16 height 16
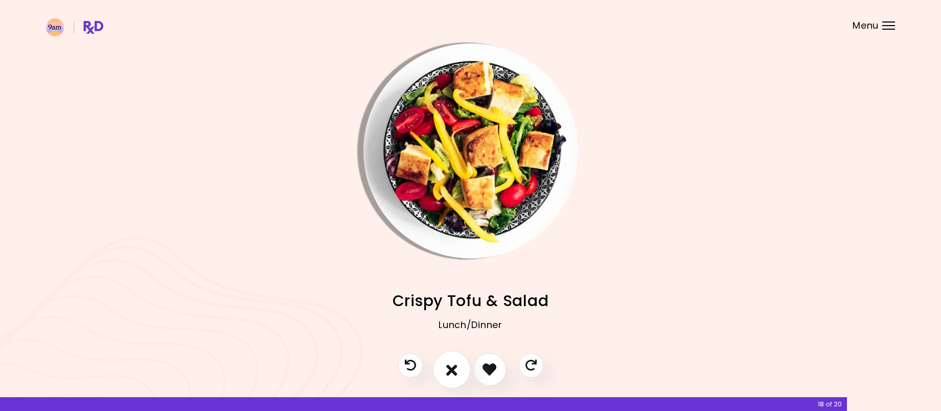
click at [446, 369] on icon "I don't like this recipe" at bounding box center [451, 369] width 11 height 16
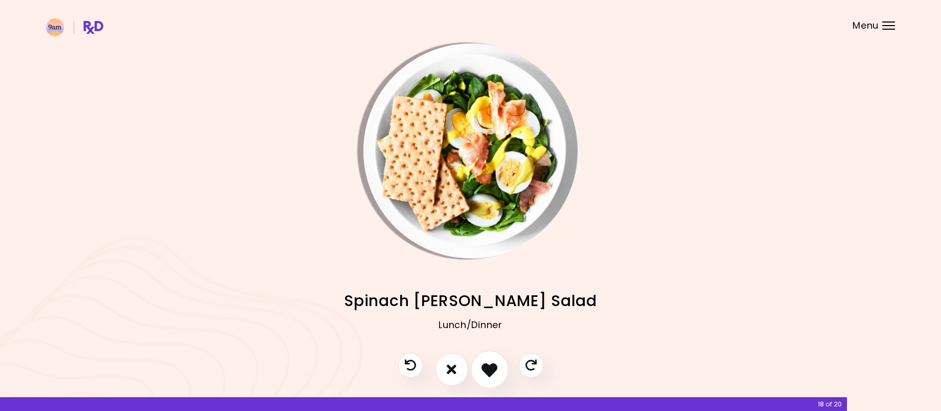
click at [487, 368] on icon "I like this recipe" at bounding box center [490, 369] width 16 height 16
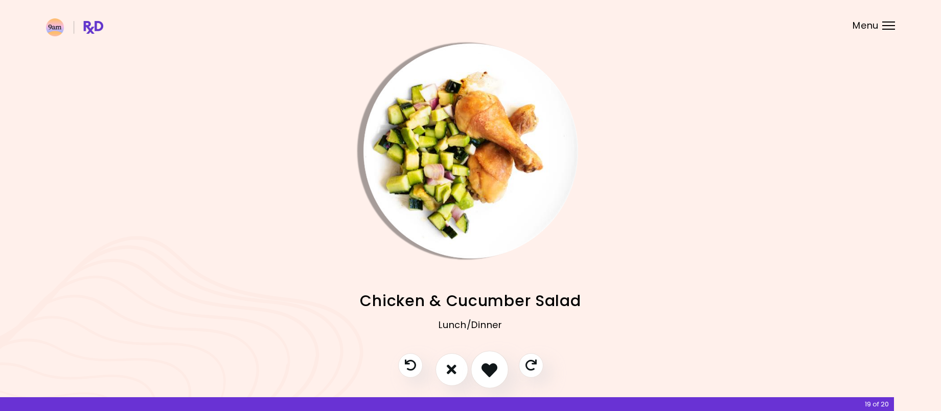
click at [487, 368] on icon "I like this recipe" at bounding box center [490, 369] width 16 height 16
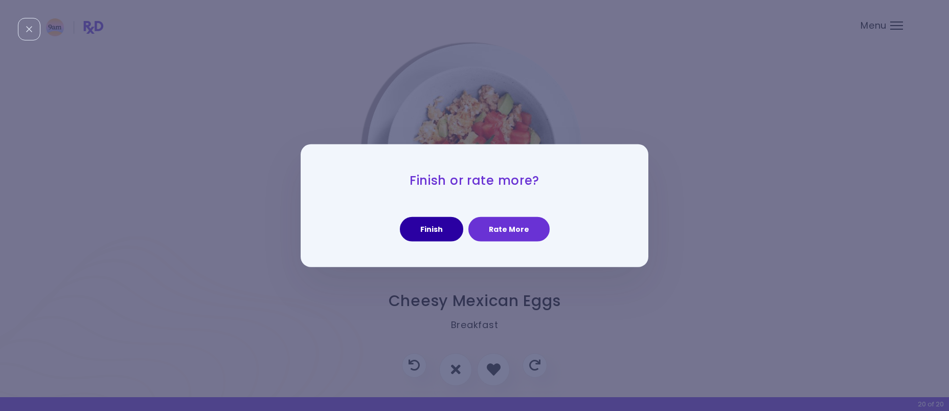
click at [441, 228] on button "Finish" at bounding box center [431, 229] width 63 height 25
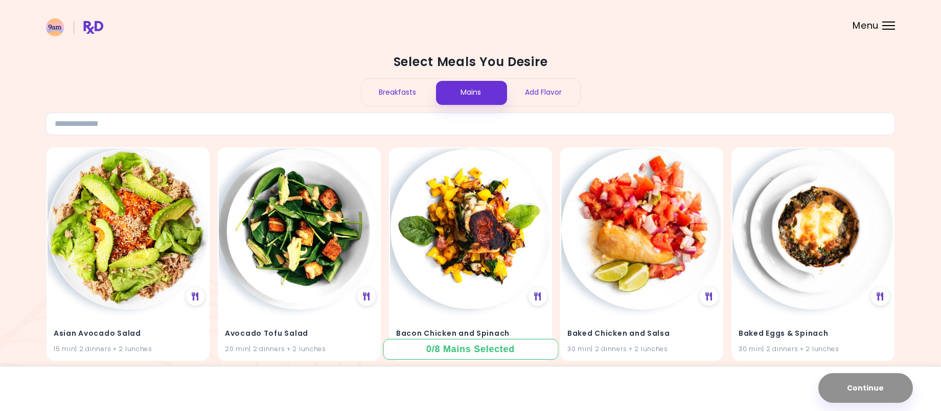
click at [409, 89] on div "Breakfasts" at bounding box center [398, 92] width 73 height 27
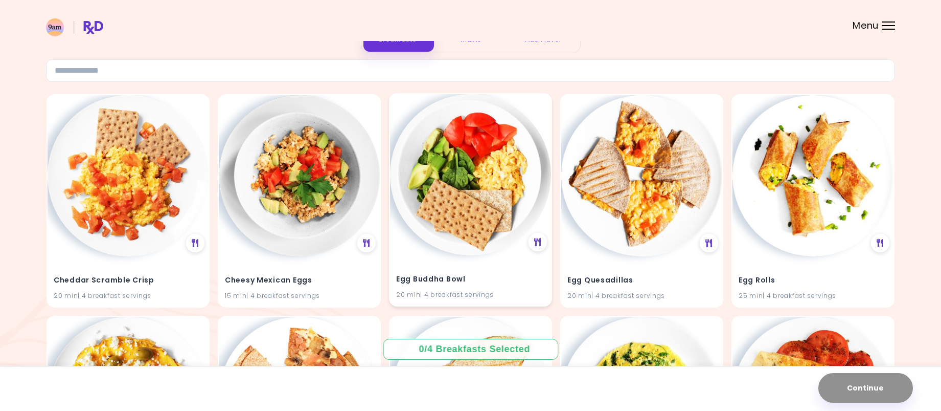
scroll to position [51, 0]
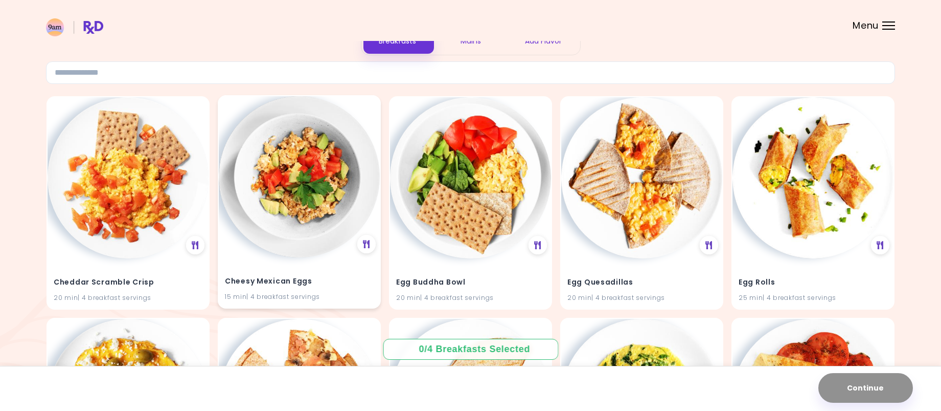
click at [311, 244] on img at bounding box center [299, 176] width 161 height 161
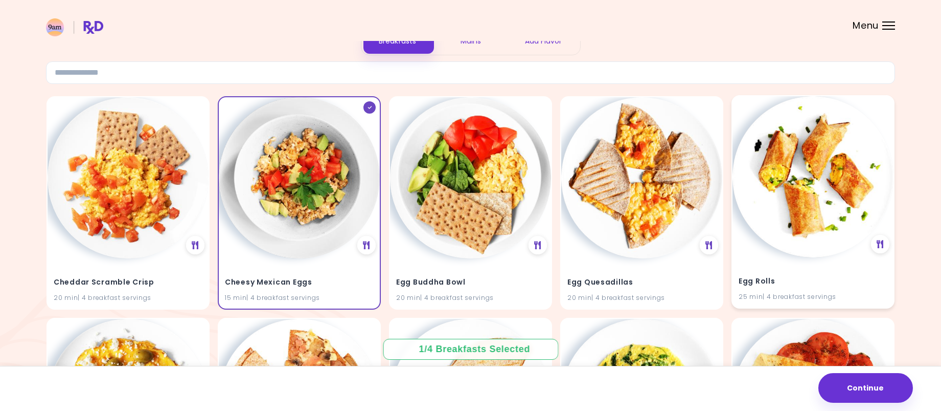
click at [805, 265] on div "Egg Rolls 25 min | 4 breakfast servings" at bounding box center [813, 282] width 161 height 50
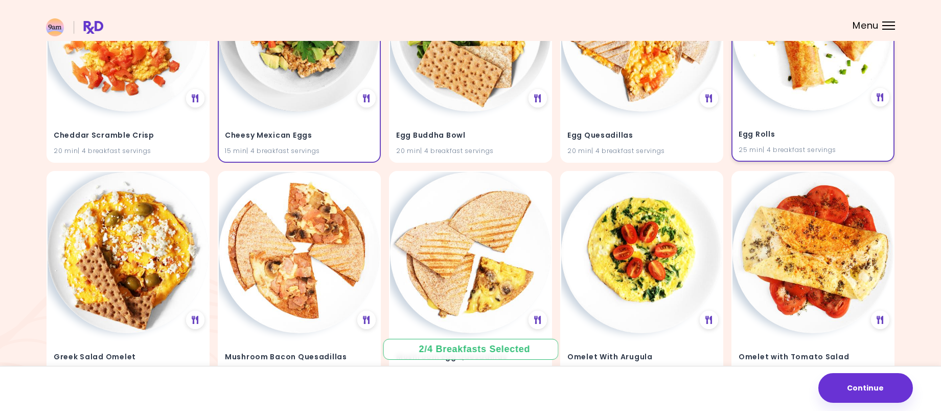
scroll to position [256, 0]
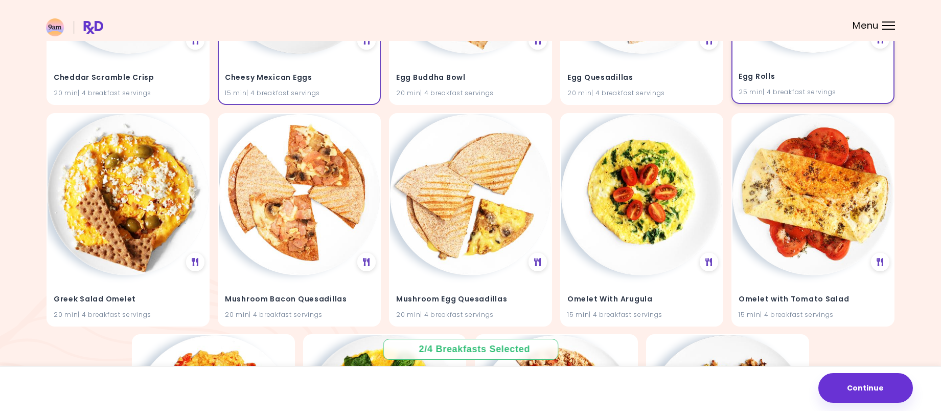
click at [827, 275] on div "Omelet with Tomato Salad 15 min | 4 breakfast servings" at bounding box center [813, 300] width 161 height 50
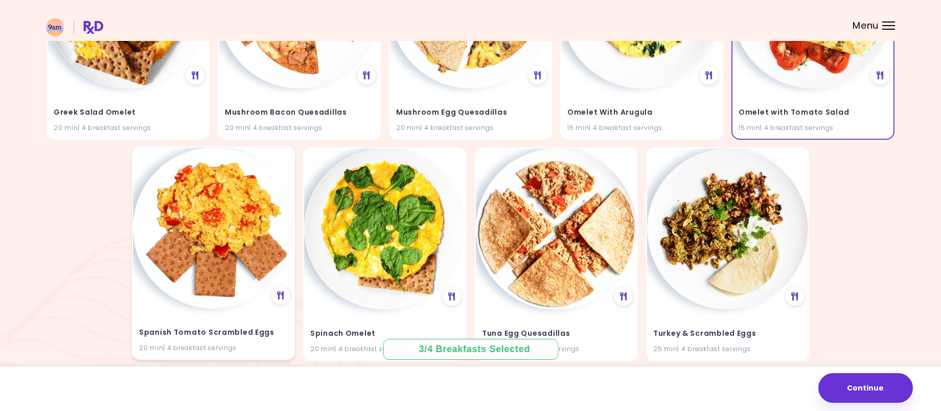
scroll to position [460, 0]
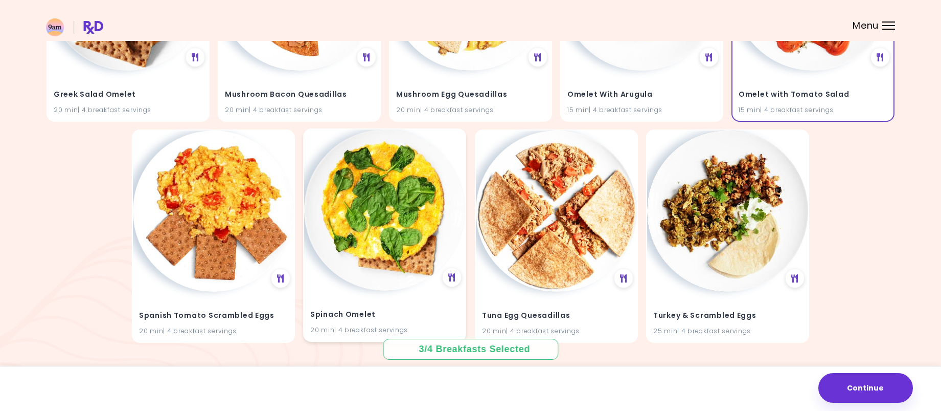
click at [394, 221] on img at bounding box center [384, 209] width 161 height 161
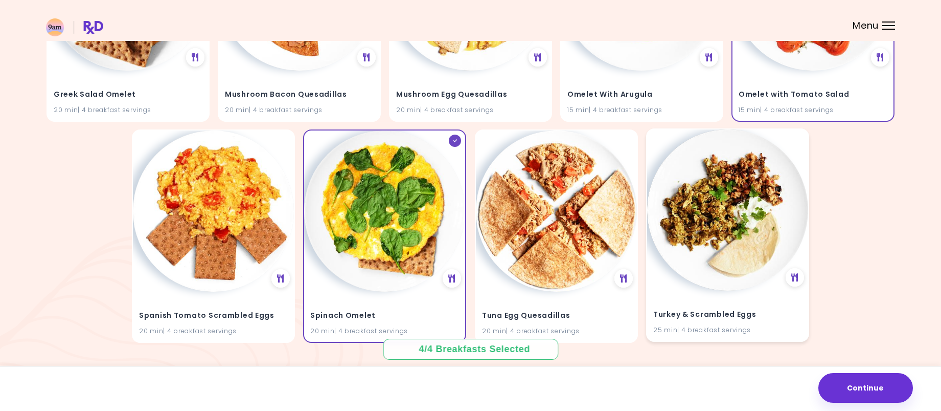
click at [711, 230] on img at bounding box center [727, 209] width 161 height 161
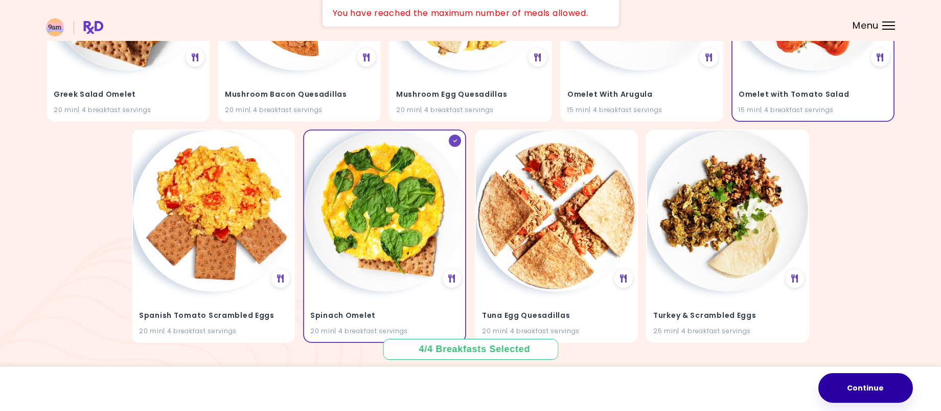
click at [867, 388] on button "Continue" at bounding box center [866, 388] width 95 height 30
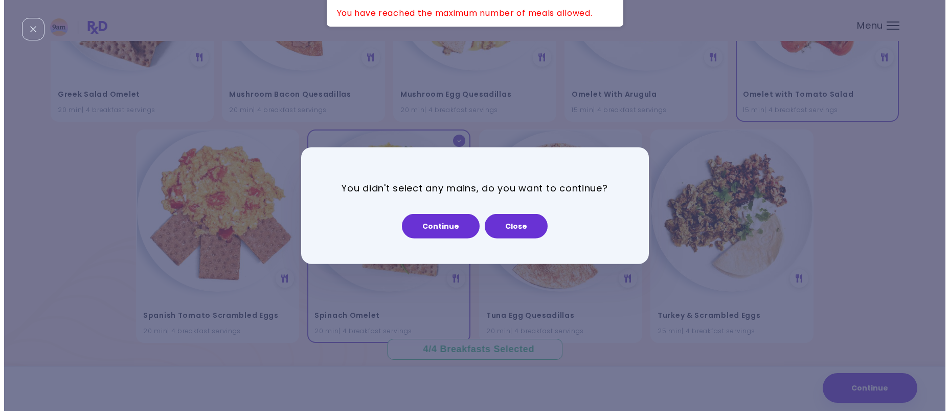
scroll to position [462, 0]
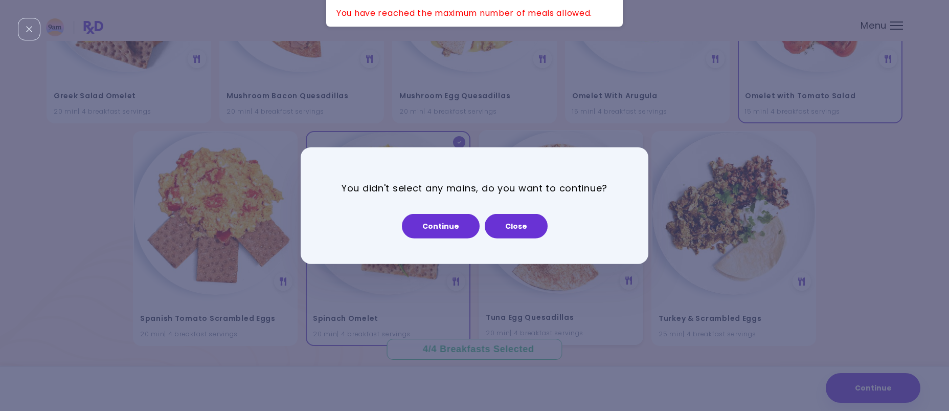
click at [511, 230] on button "Close" at bounding box center [516, 226] width 63 height 25
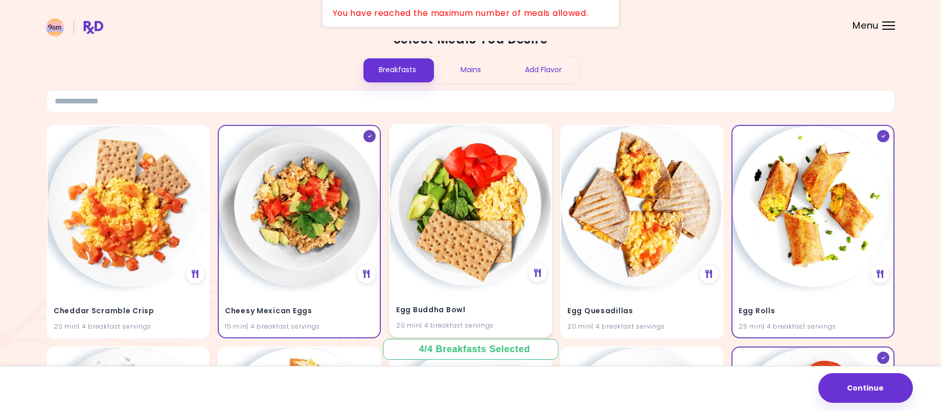
scroll to position [0, 0]
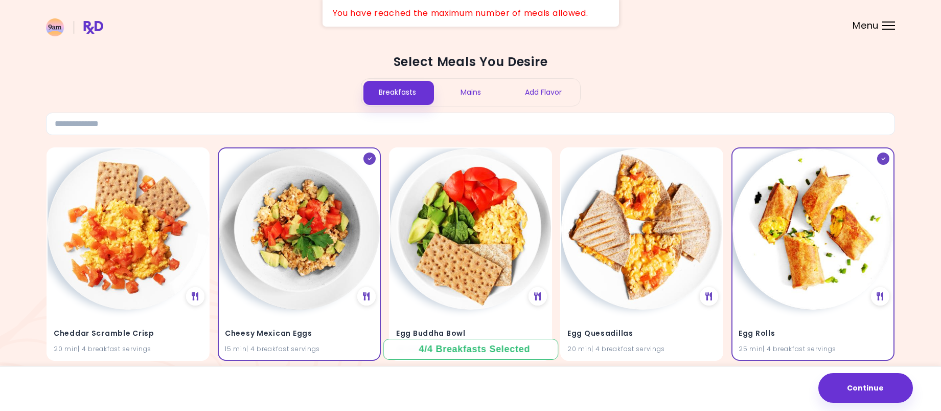
click at [484, 93] on div "Mains" at bounding box center [470, 92] width 73 height 27
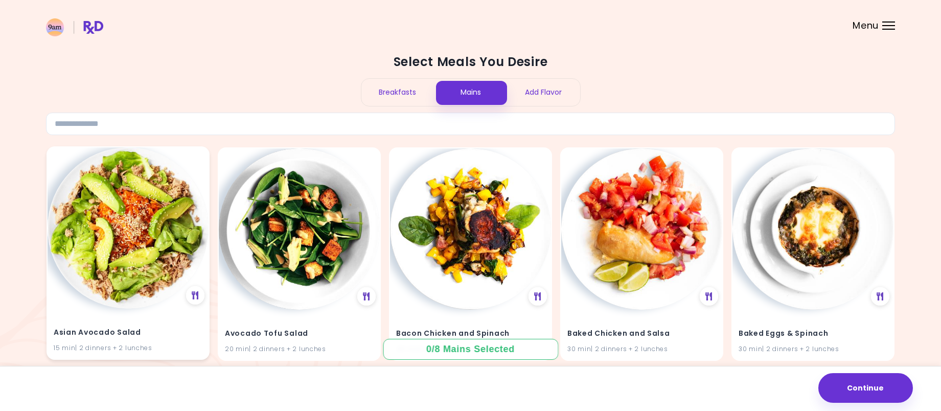
click at [139, 241] on img at bounding box center [128, 227] width 161 height 161
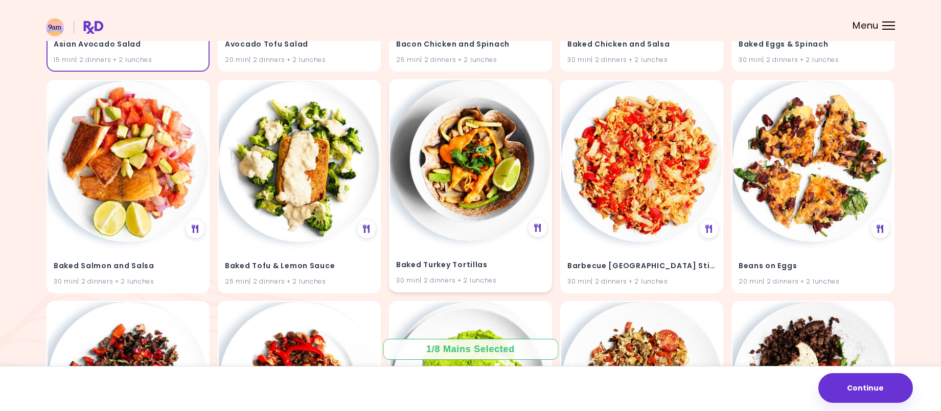
scroll to position [307, 0]
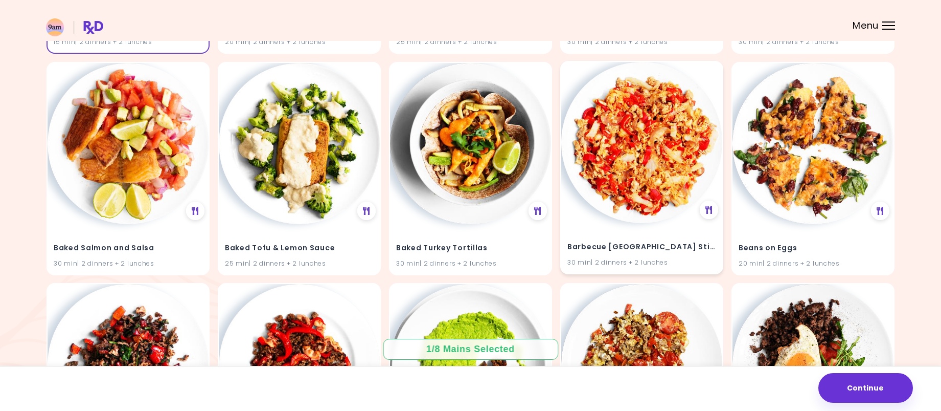
click at [598, 234] on div "Barbecue Turkey Stir Fry 30 min | 2 dinners + 2 lunches" at bounding box center [641, 248] width 161 height 50
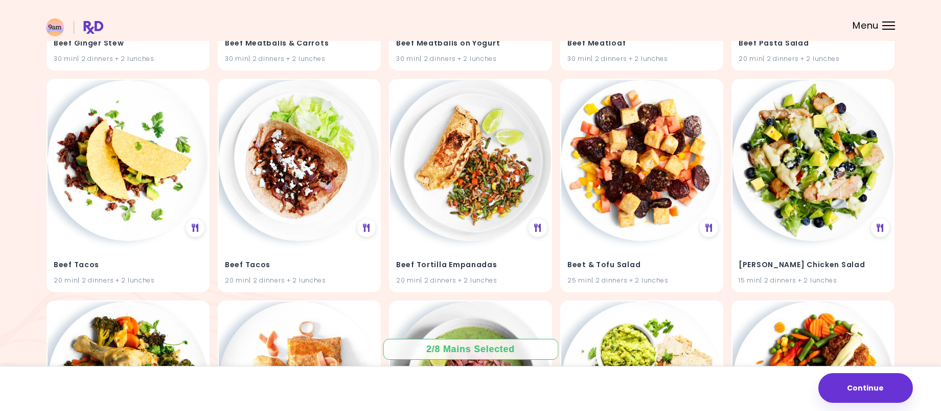
scroll to position [972, 0]
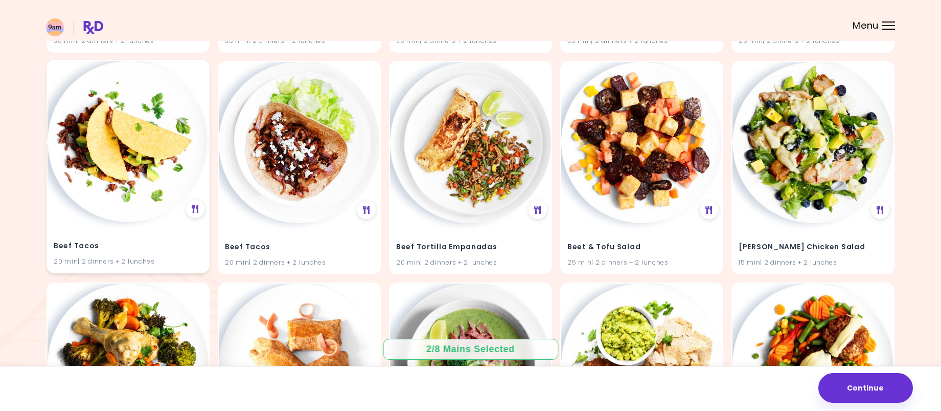
click at [160, 208] on img at bounding box center [128, 141] width 161 height 161
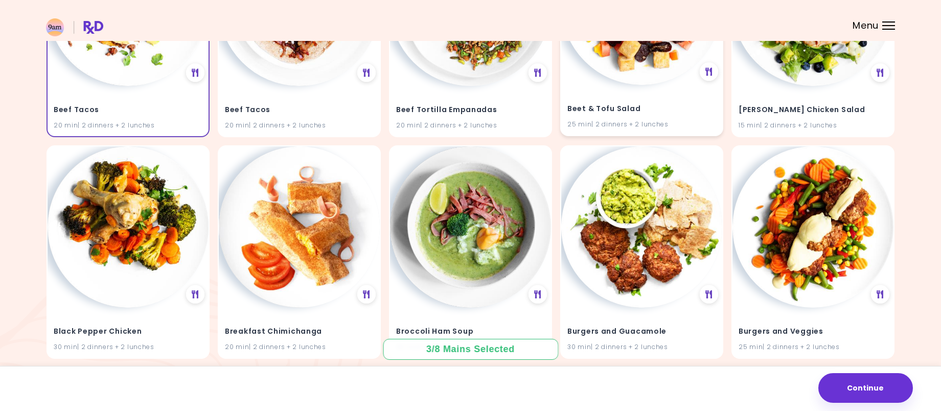
scroll to position [1125, 0]
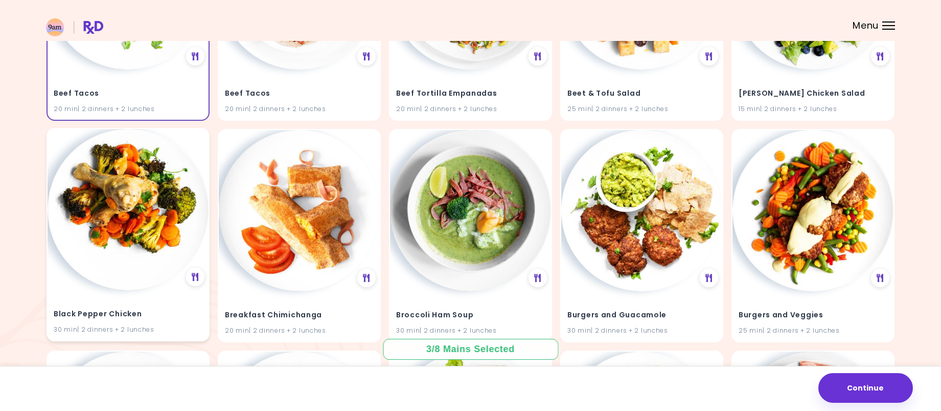
click at [150, 242] on img at bounding box center [128, 209] width 161 height 161
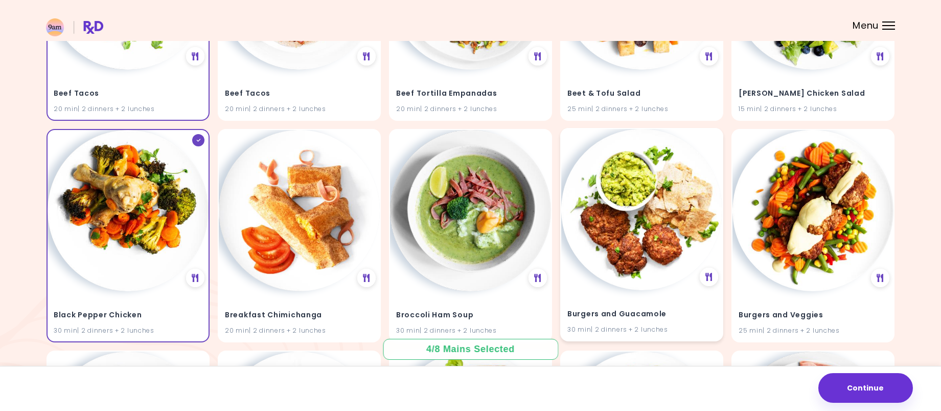
click at [660, 261] on img at bounding box center [641, 209] width 161 height 161
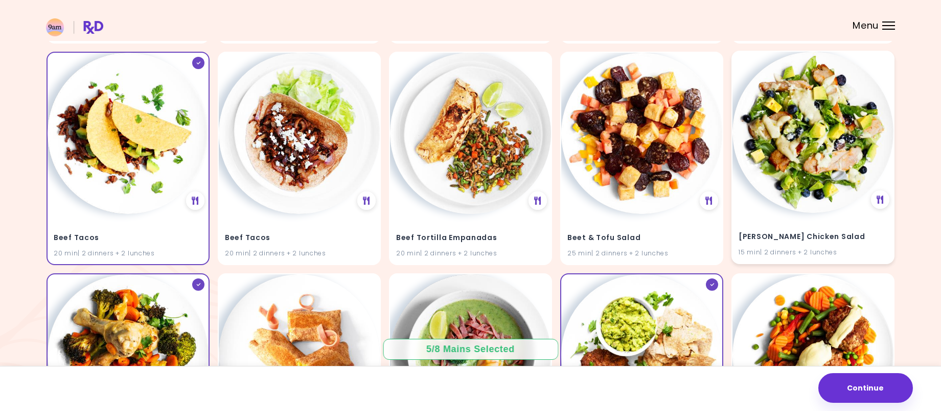
scroll to position [972, 0]
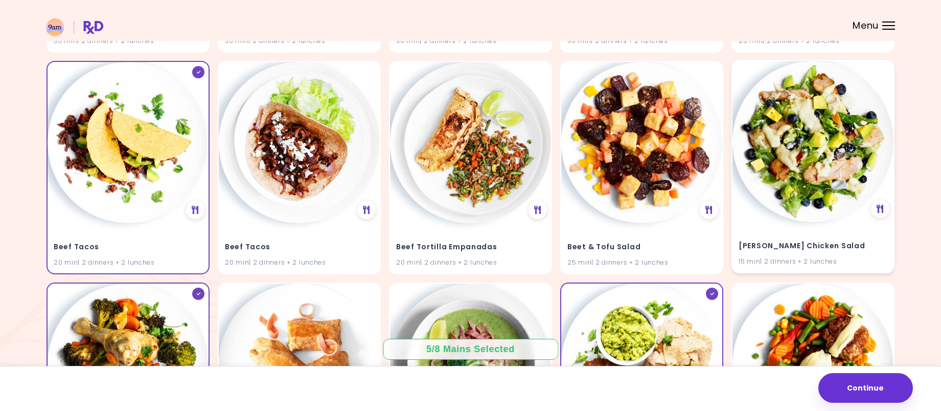
click at [795, 205] on img at bounding box center [813, 141] width 161 height 161
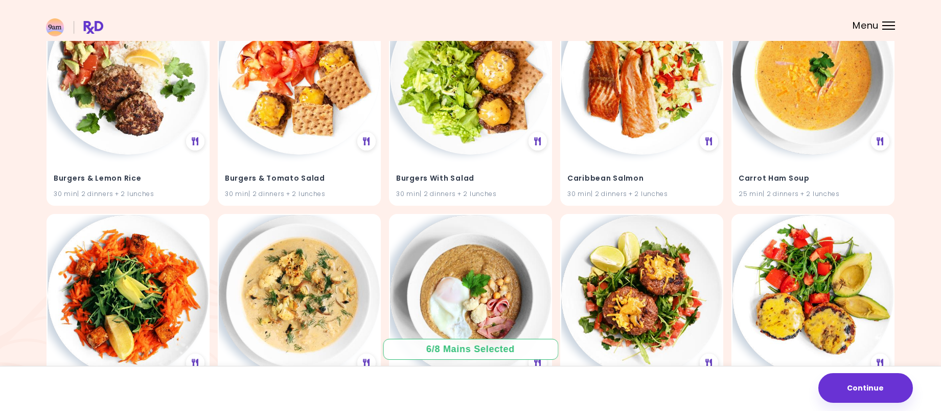
scroll to position [1534, 0]
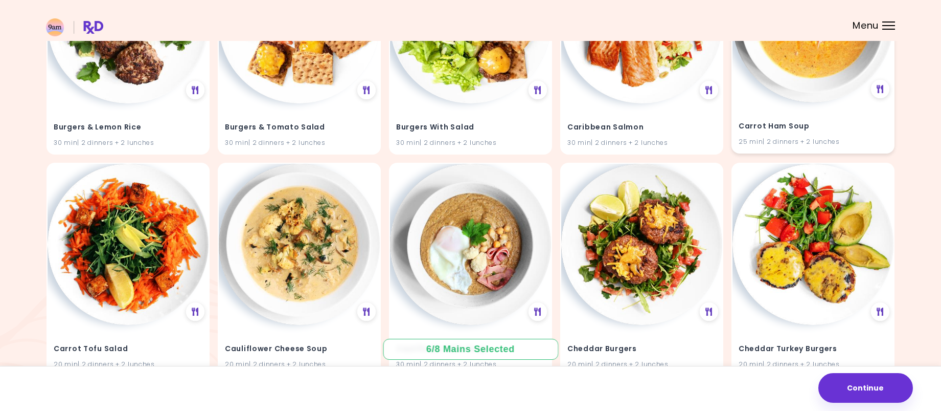
click at [777, 126] on h4 "Carrot Ham Soup" at bounding box center [813, 126] width 149 height 16
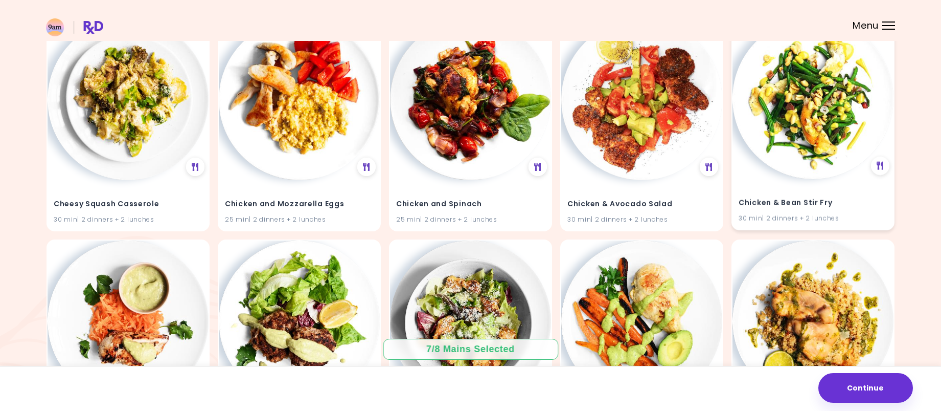
scroll to position [2301, 0]
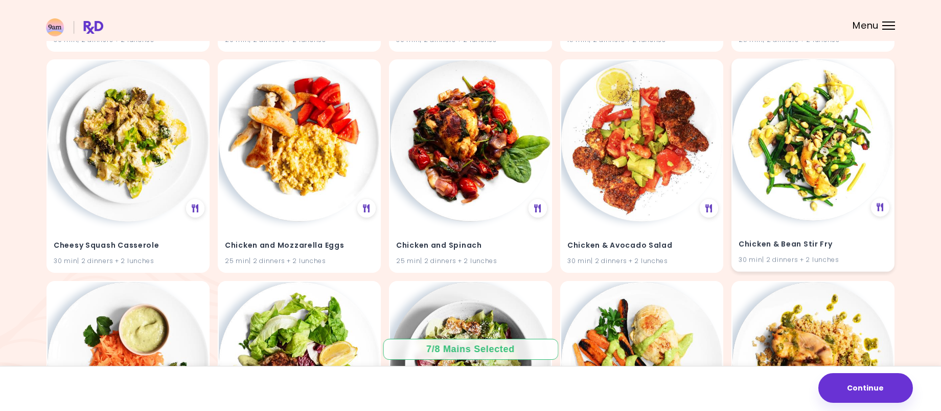
click at [819, 149] on img at bounding box center [813, 139] width 161 height 161
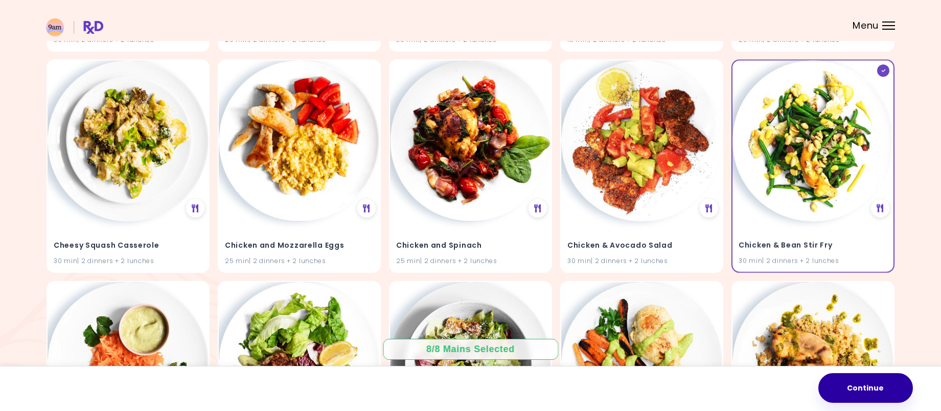
click at [891, 384] on button "Continue" at bounding box center [866, 388] width 95 height 30
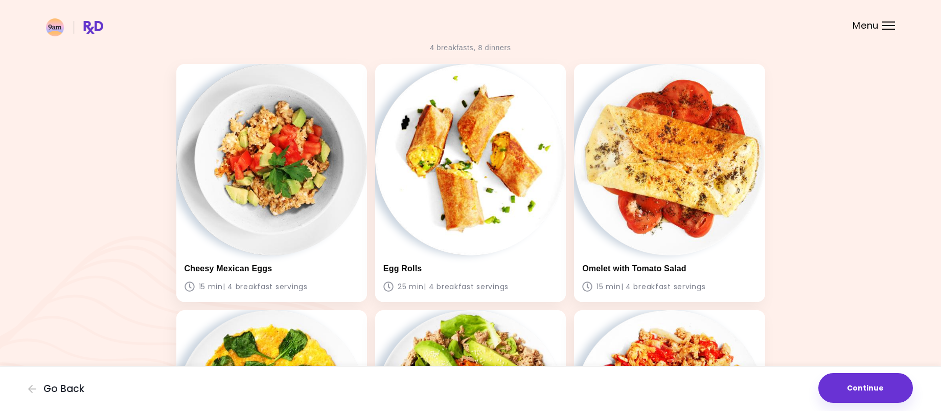
scroll to position [51, 0]
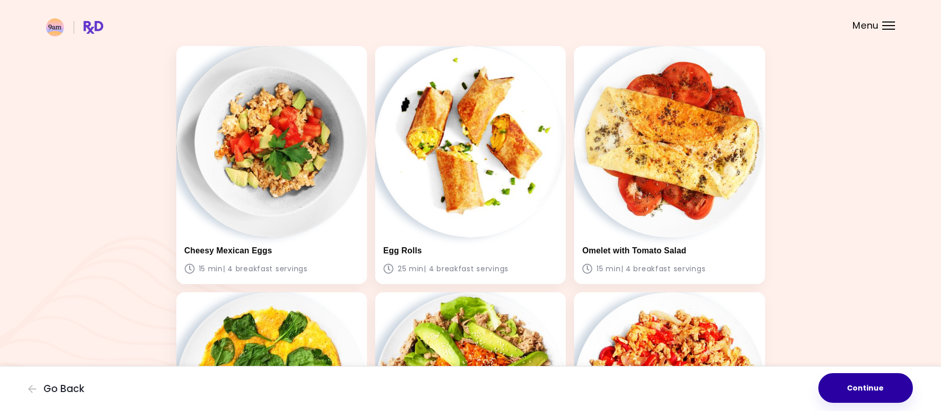
click at [874, 389] on button "Continue" at bounding box center [866, 388] width 95 height 30
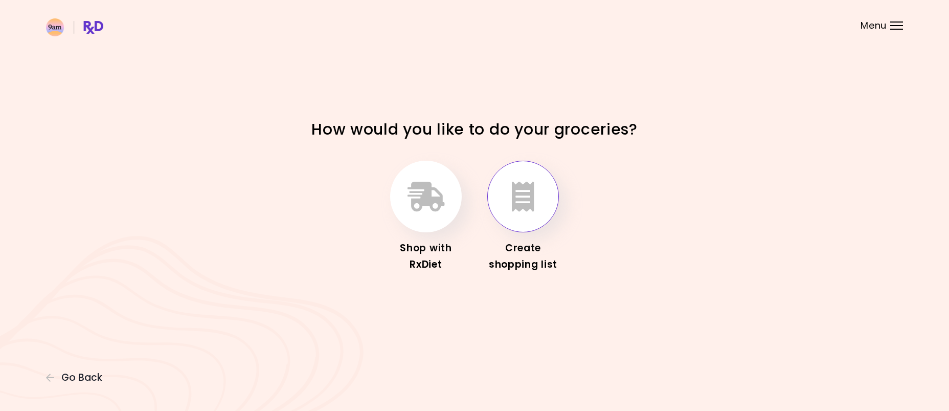
click at [526, 210] on icon "button" at bounding box center [523, 197] width 23 height 30
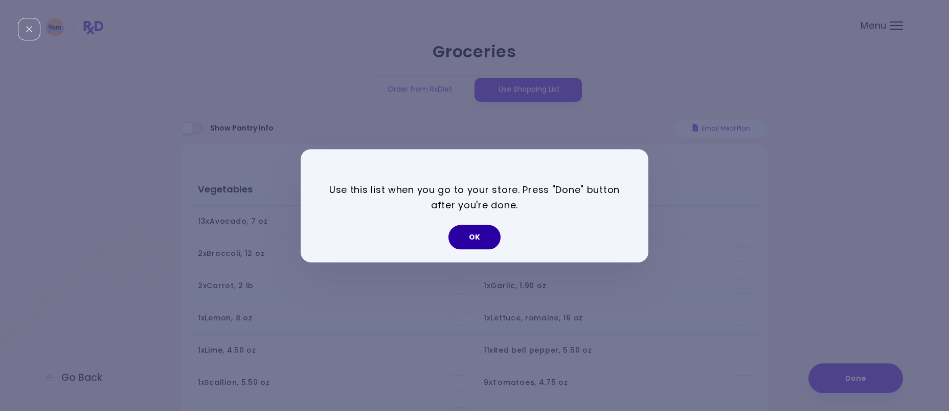
click at [461, 241] on button "OK" at bounding box center [474, 236] width 52 height 25
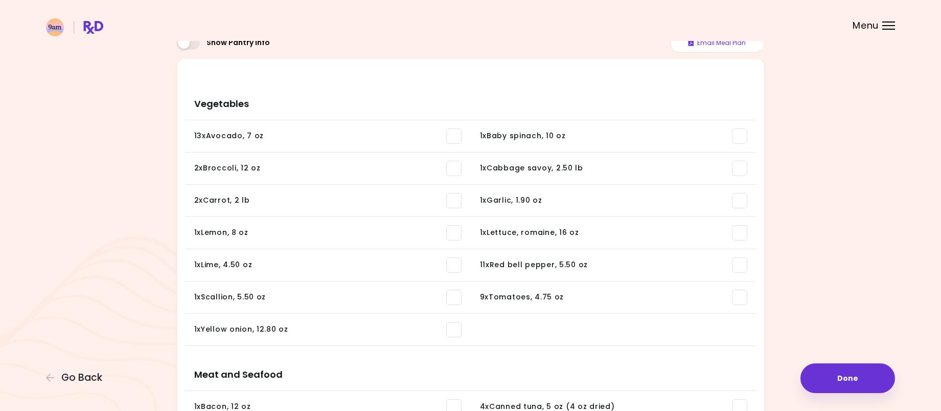
scroll to position [153, 0]
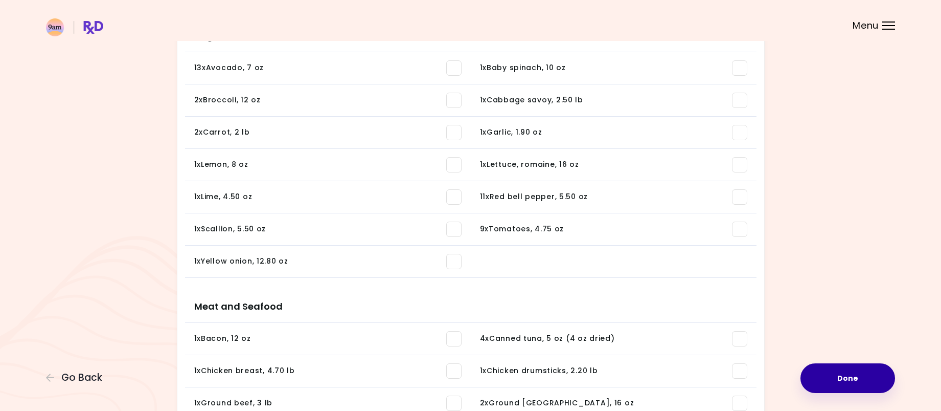
click at [857, 370] on button "Done" at bounding box center [848, 378] width 95 height 30
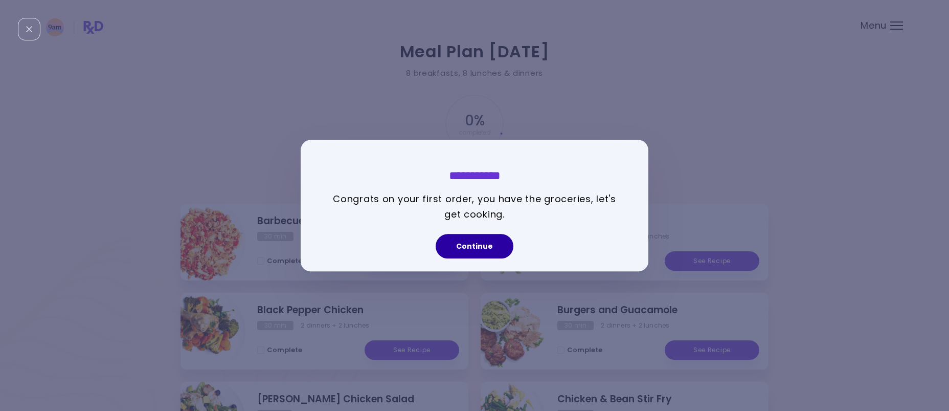
click at [480, 254] on button "Continue" at bounding box center [475, 246] width 78 height 25
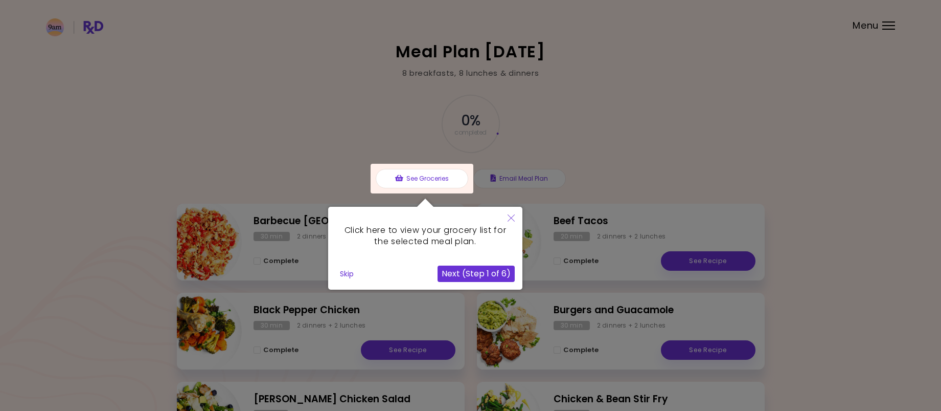
click at [474, 274] on button "Next (Step 1 of 6)" at bounding box center [476, 273] width 77 height 16
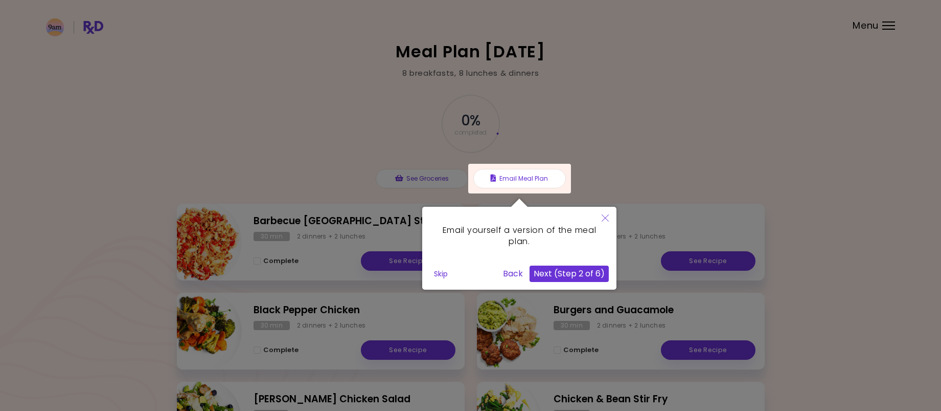
click at [572, 275] on button "Next (Step 2 of 6)" at bounding box center [569, 273] width 79 height 16
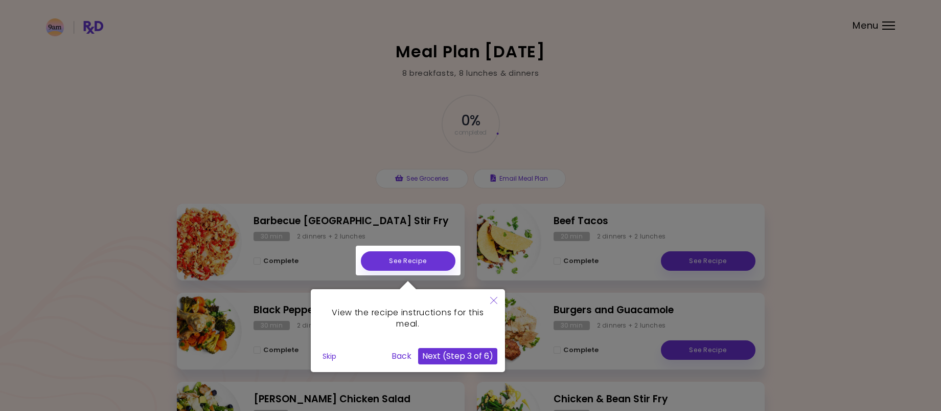
click at [455, 358] on button "Next (Step 3 of 6)" at bounding box center [457, 356] width 79 height 16
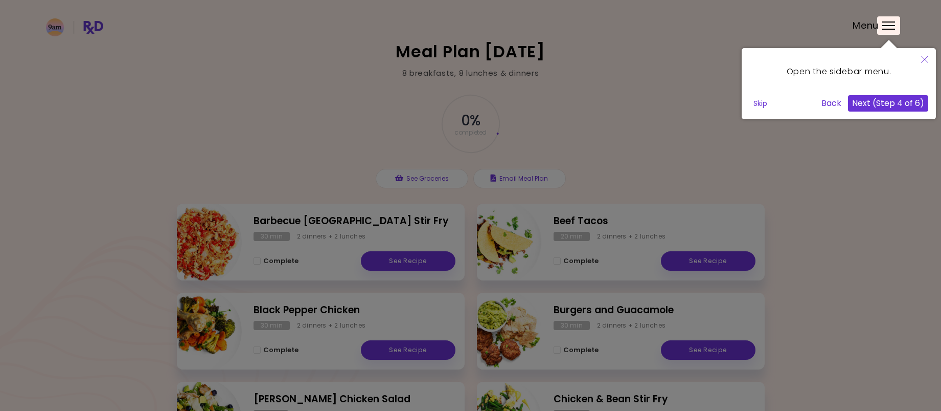
click at [878, 109] on button "Next (Step 4 of 6)" at bounding box center [888, 103] width 80 height 16
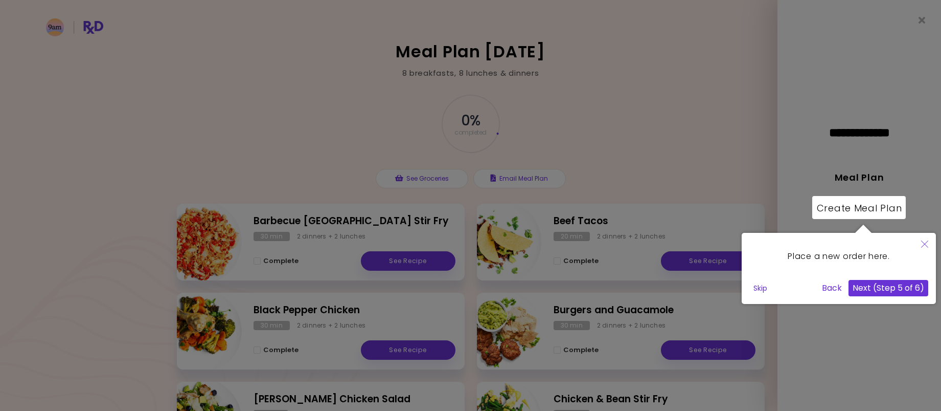
click at [874, 288] on button "Next (Step 5 of 6)" at bounding box center [889, 288] width 80 height 16
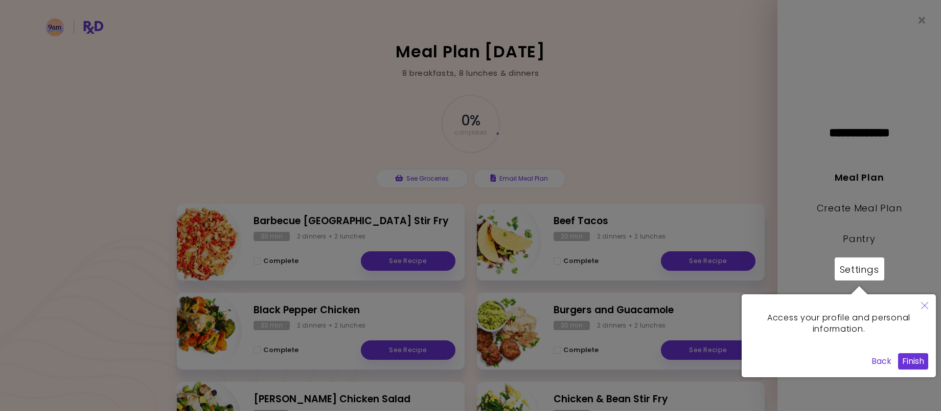
click at [916, 362] on button "Finish" at bounding box center [913, 361] width 30 height 16
